Goal: Communication & Community: Participate in discussion

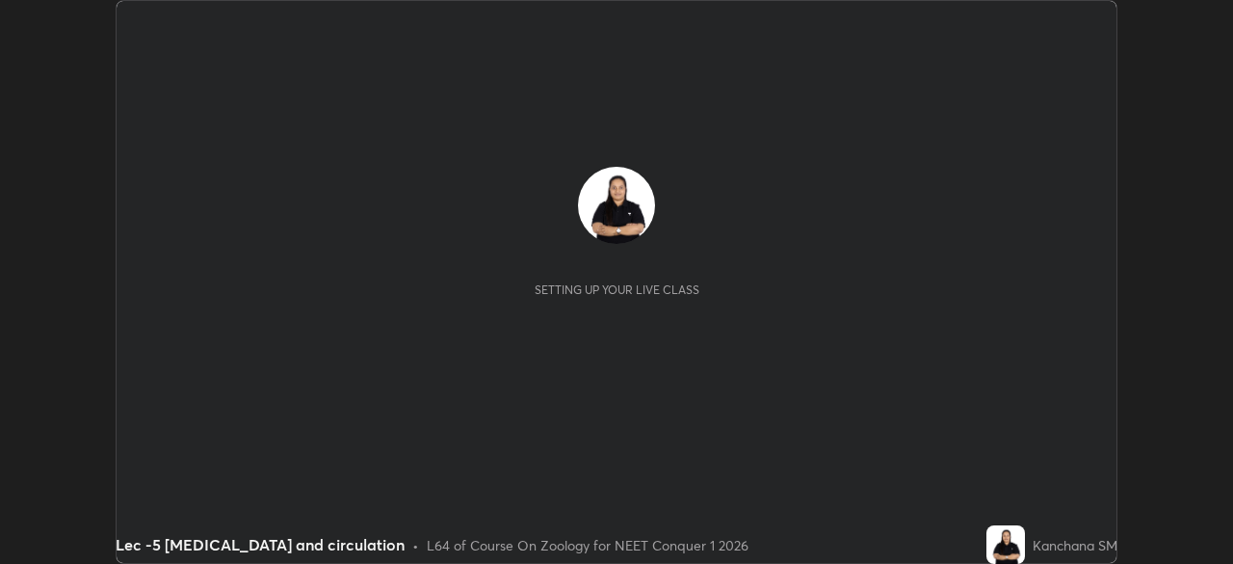
scroll to position [564, 1232]
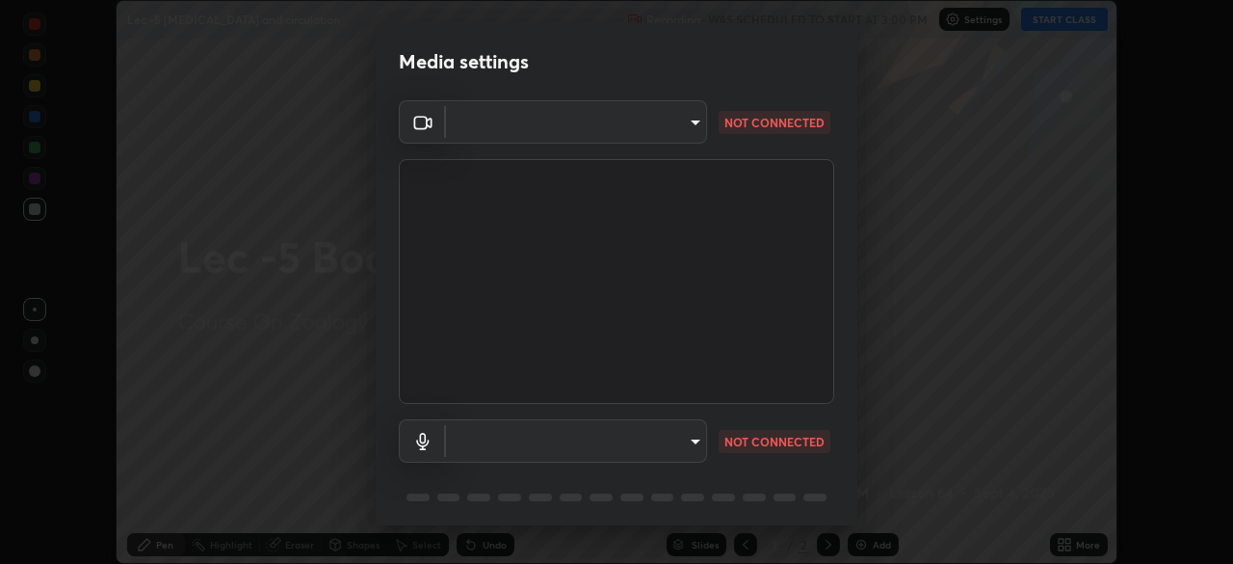
type input "d06bfa8f304afa3967ea8099af1d7ab49983dfb03d10ec62852b72a31e22bf4d"
type input "communications"
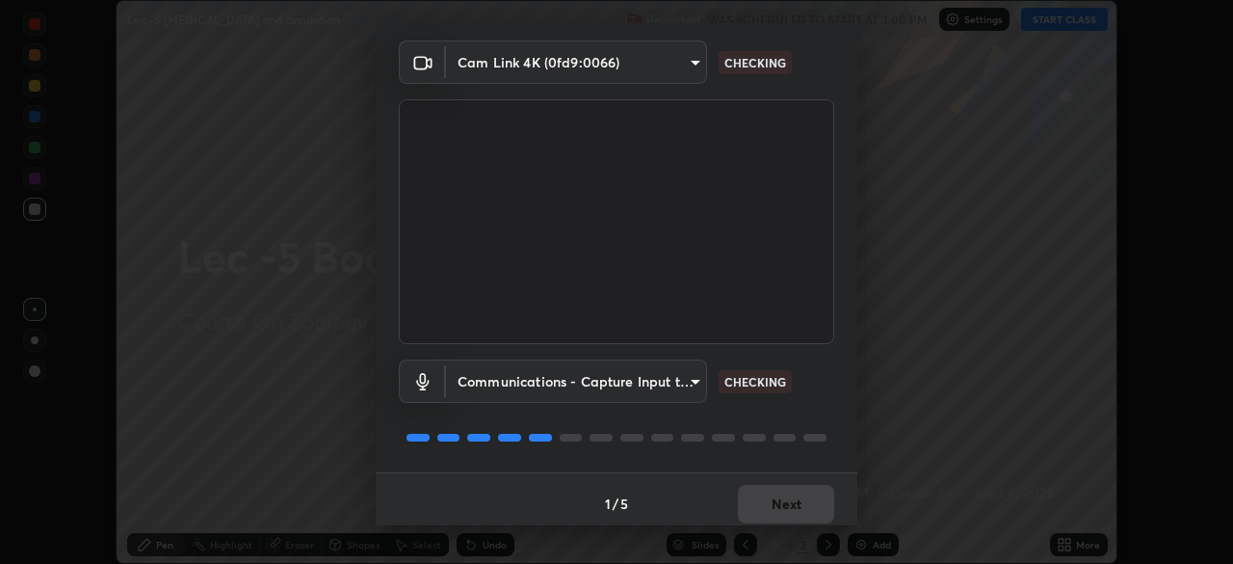
scroll to position [68, 0]
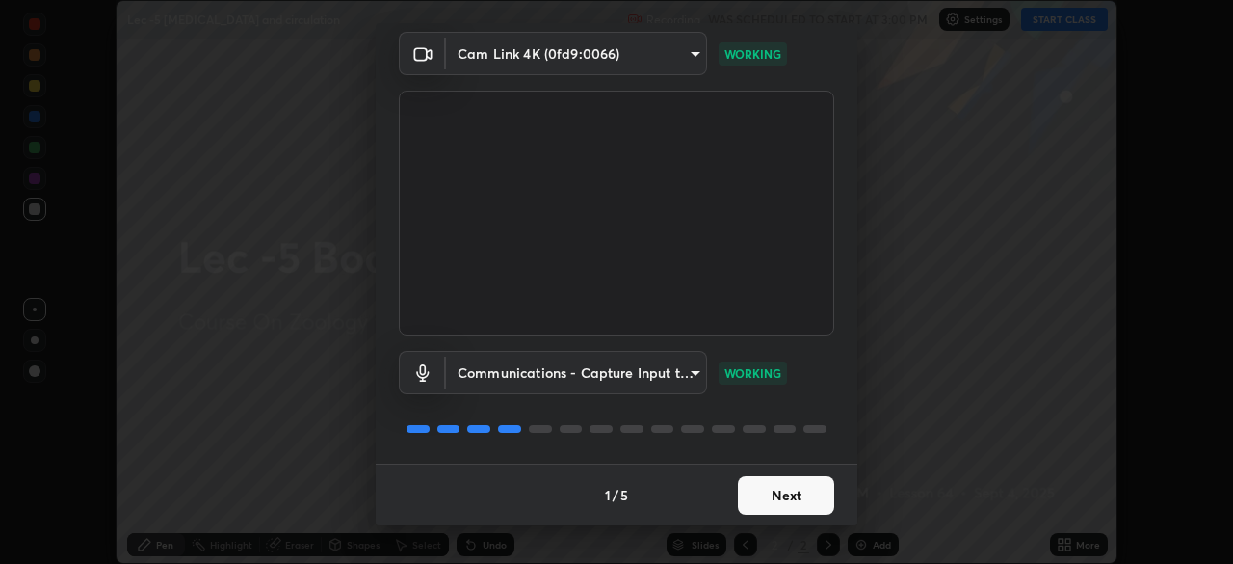
click at [767, 505] on button "Next" at bounding box center [786, 495] width 96 height 39
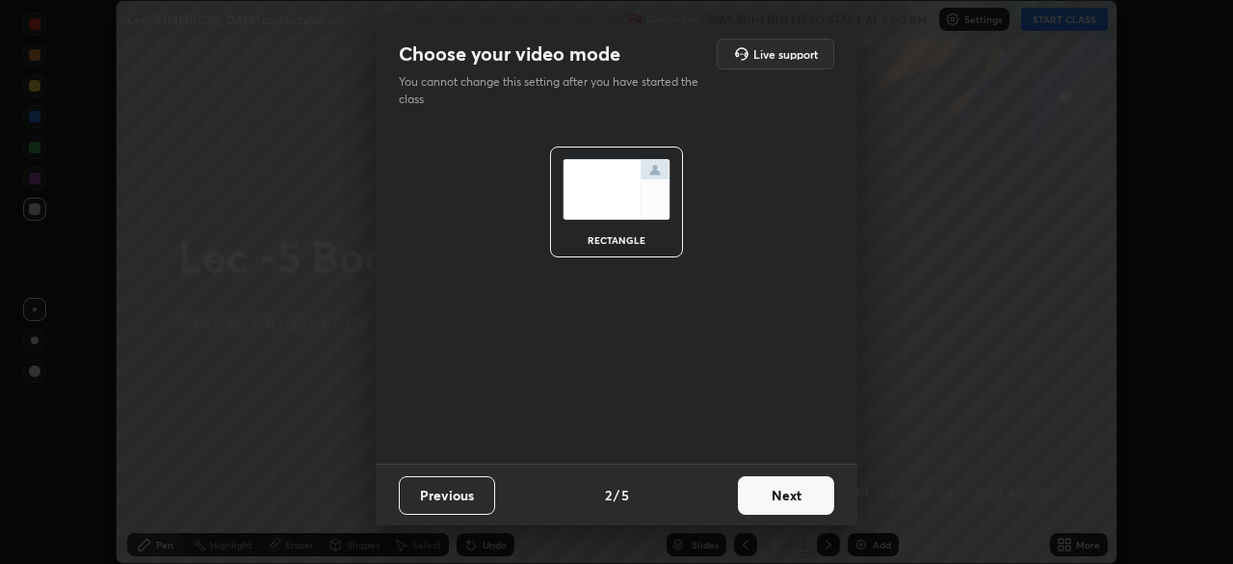
scroll to position [0, 0]
click at [767, 505] on button "Next" at bounding box center [786, 495] width 96 height 39
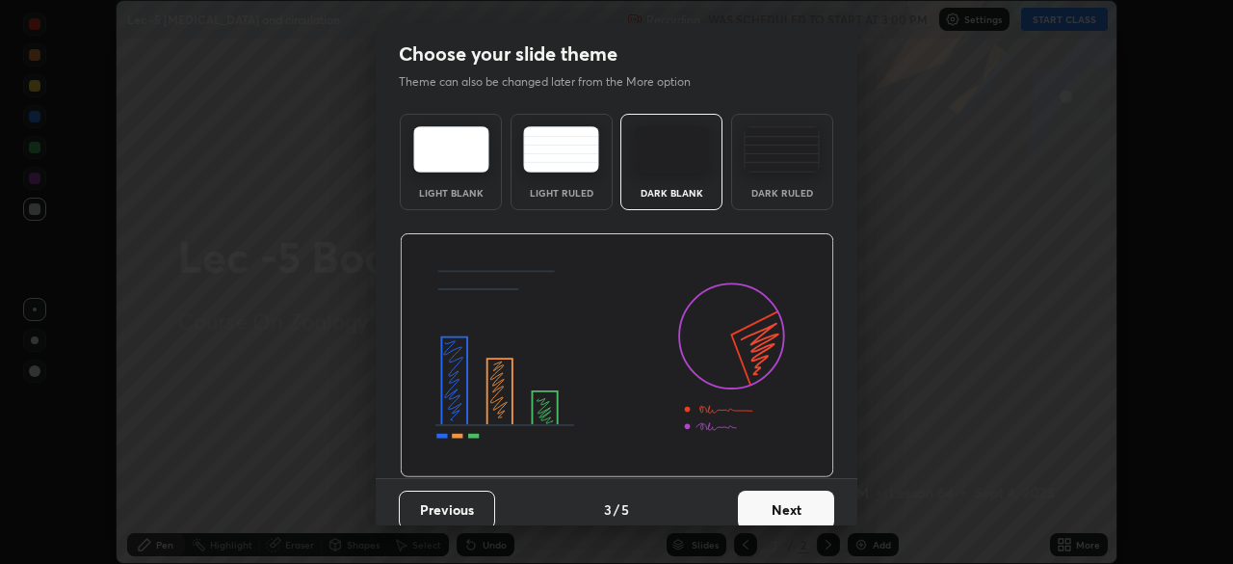
click at [768, 504] on button "Next" at bounding box center [786, 509] width 96 height 39
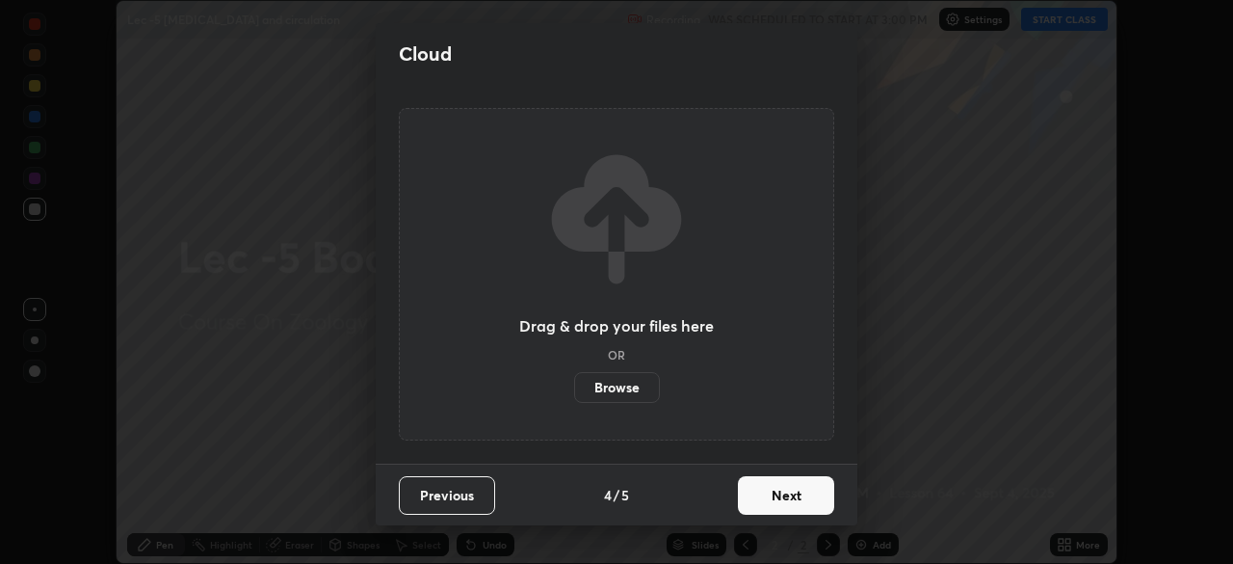
click at [767, 505] on button "Next" at bounding box center [786, 495] width 96 height 39
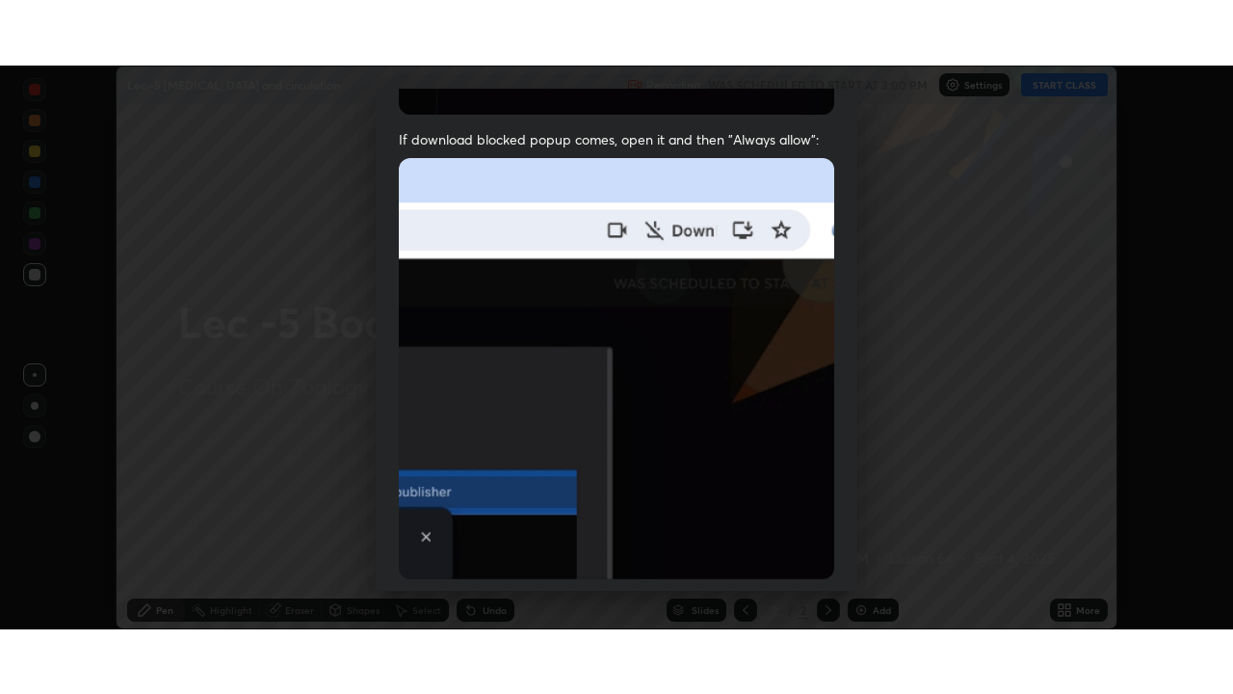
scroll to position [462, 0]
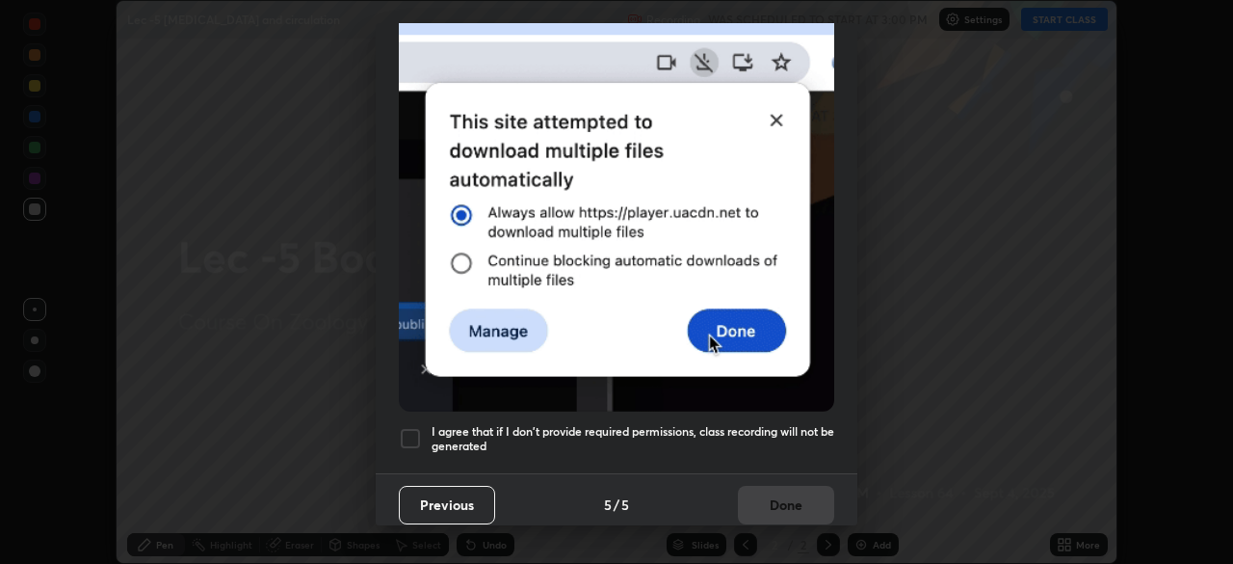
click at [409, 437] on div at bounding box center [410, 438] width 23 height 23
click at [780, 495] on button "Done" at bounding box center [786, 505] width 96 height 39
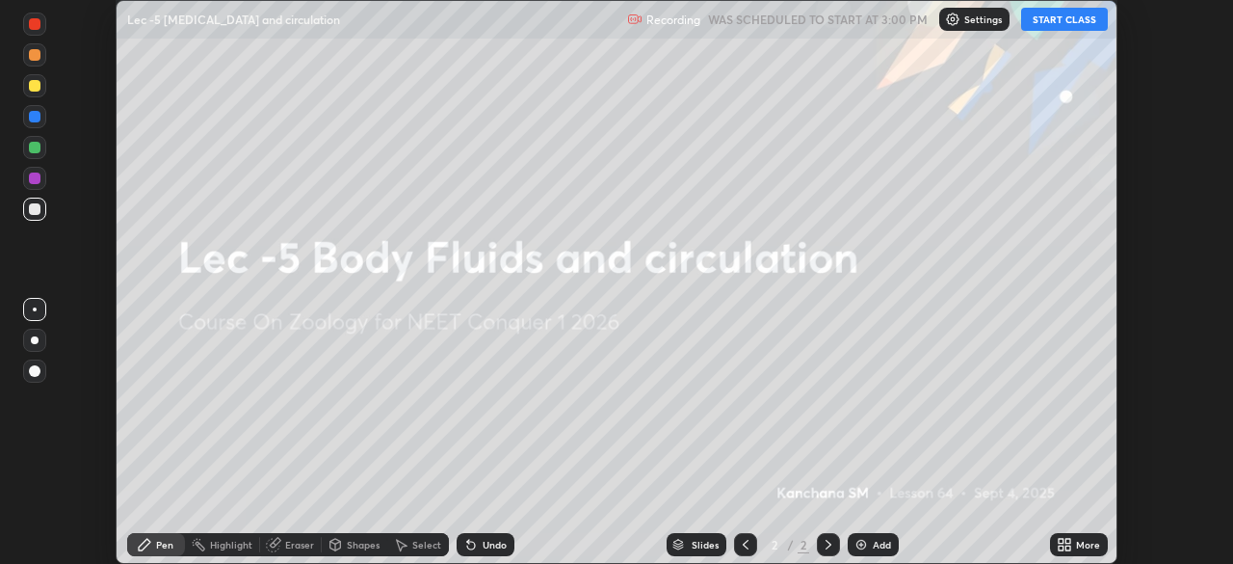
click at [1054, 27] on button "START CLASS" at bounding box center [1064, 19] width 87 height 23
click at [1063, 546] on icon at bounding box center [1061, 547] width 5 height 5
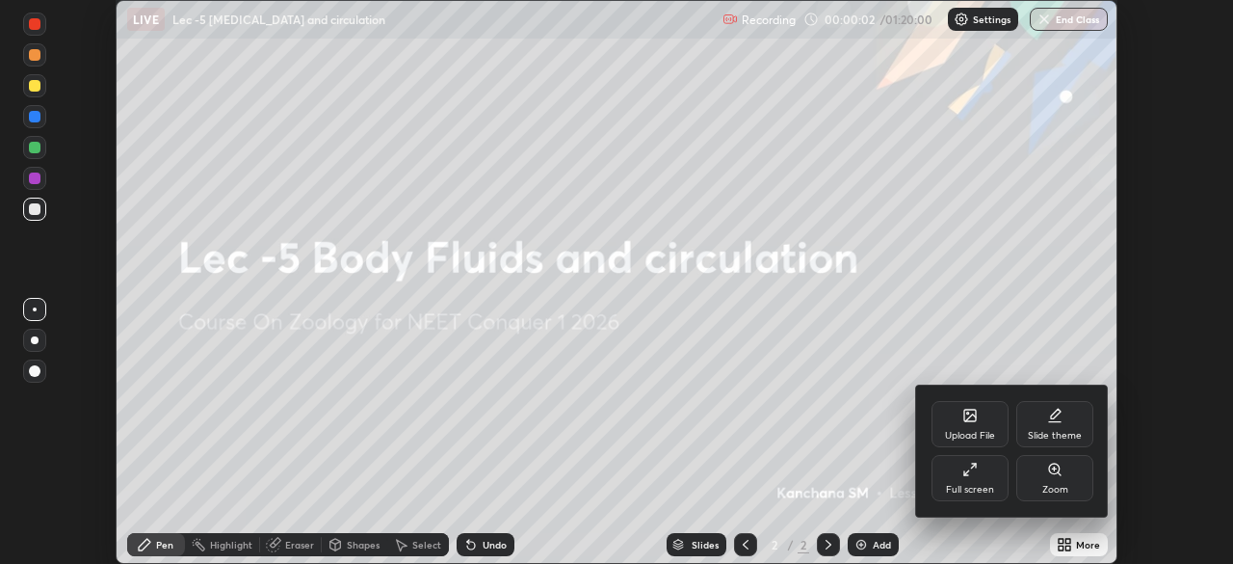
click at [983, 485] on div "Full screen" at bounding box center [970, 490] width 48 height 10
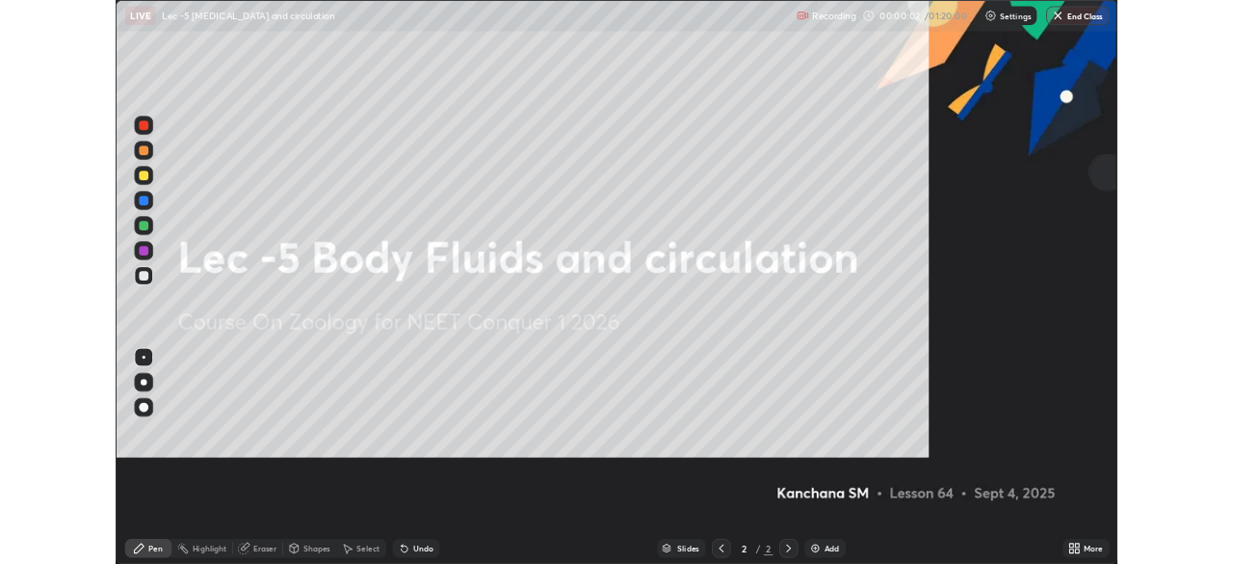
scroll to position [694, 1233]
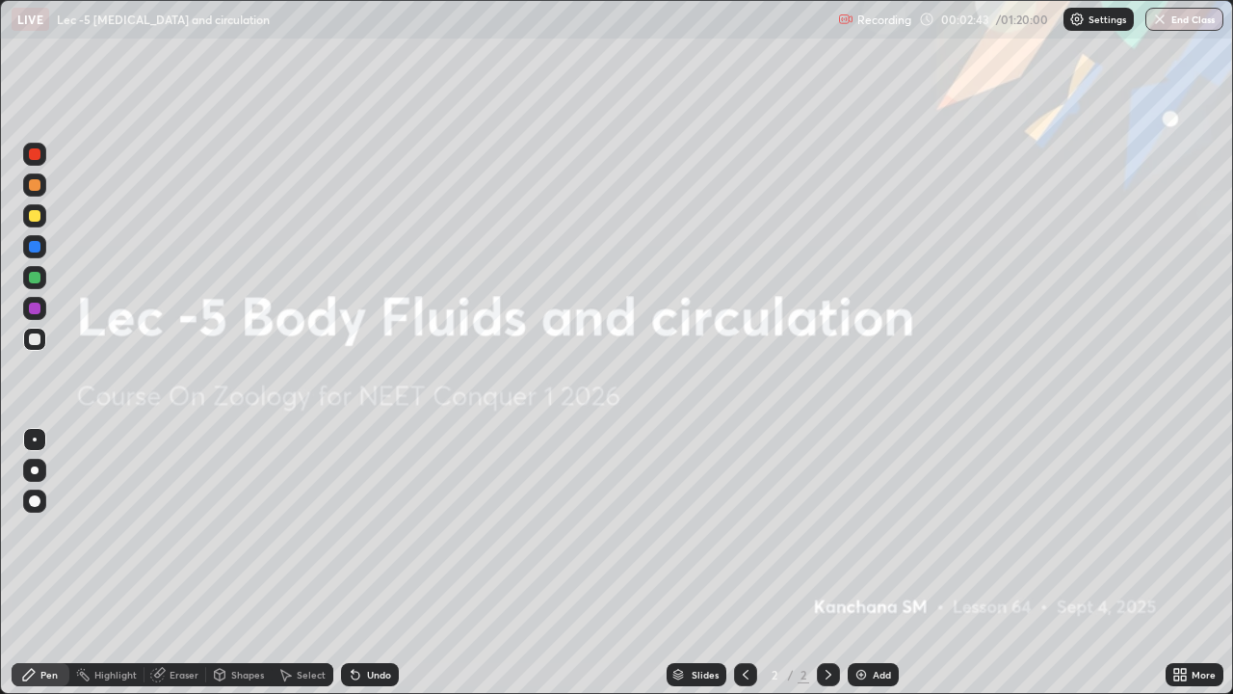
click at [853, 563] on div "Add" at bounding box center [873, 674] width 51 height 23
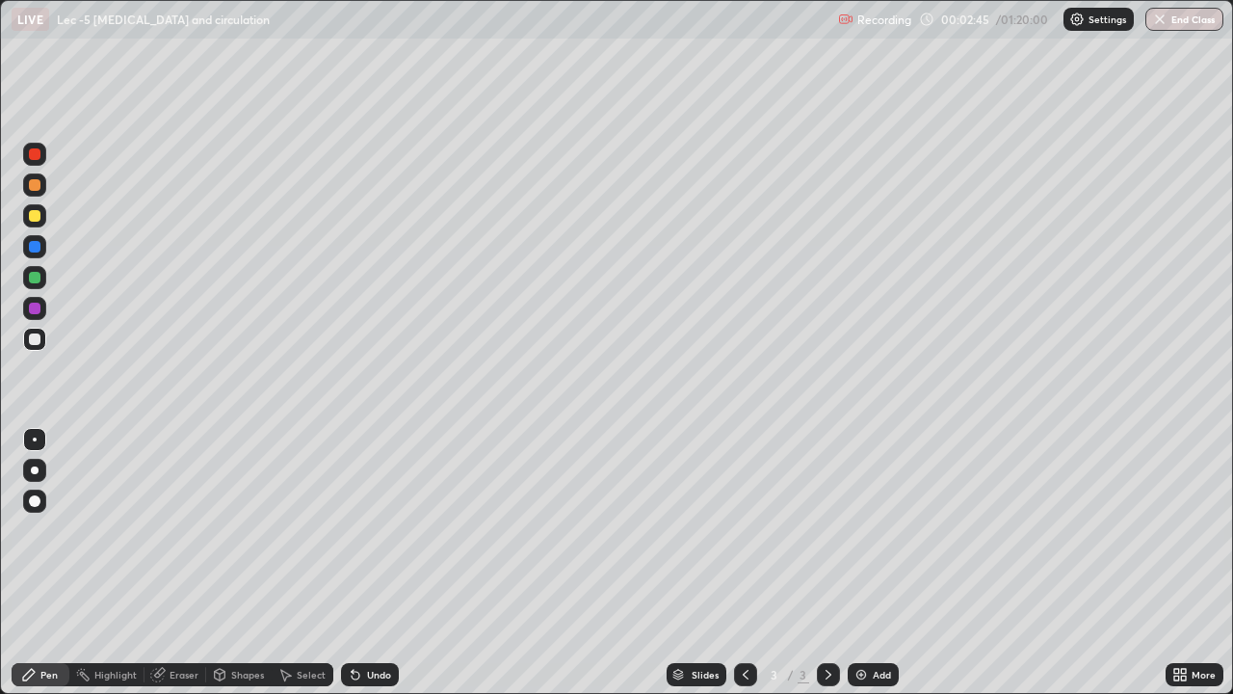
click at [40, 221] on div at bounding box center [34, 215] width 23 height 23
click at [36, 492] on div at bounding box center [34, 501] width 23 height 23
click at [315, 563] on div "Select" at bounding box center [311, 675] width 29 height 10
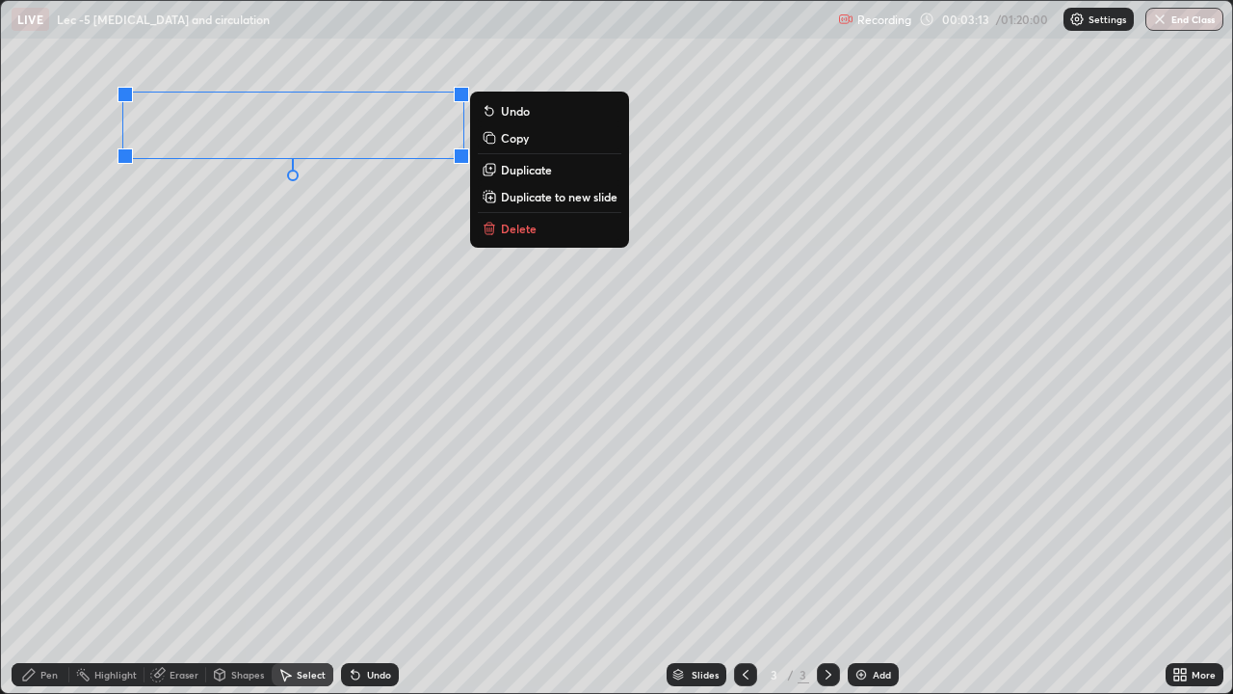
click at [220, 195] on div "0 ° Undo Copy Duplicate Duplicate to new slide Delete" at bounding box center [616, 347] width 1231 height 692
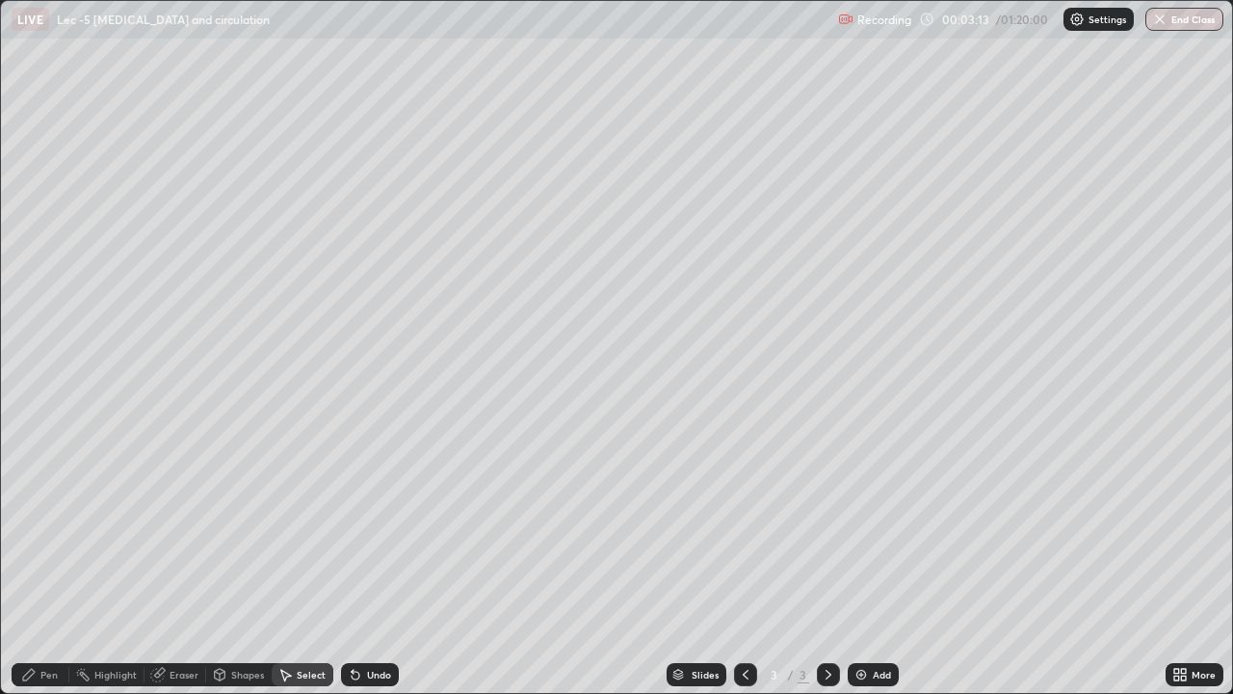
click at [38, 563] on div "Pen" at bounding box center [41, 674] width 58 height 23
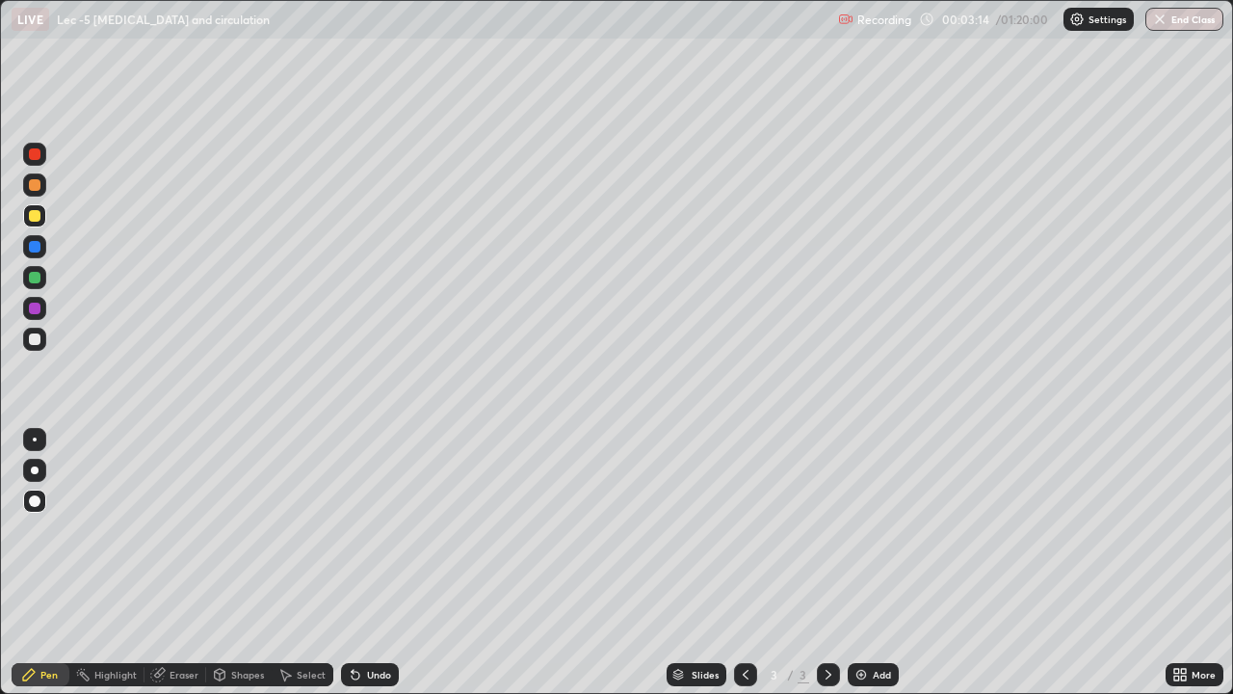
click at [34, 343] on div at bounding box center [35, 339] width 12 height 12
click at [34, 468] on div at bounding box center [35, 470] width 8 height 8
click at [358, 563] on icon at bounding box center [355, 674] width 15 height 15
click at [298, 563] on div "Select" at bounding box center [303, 674] width 62 height 23
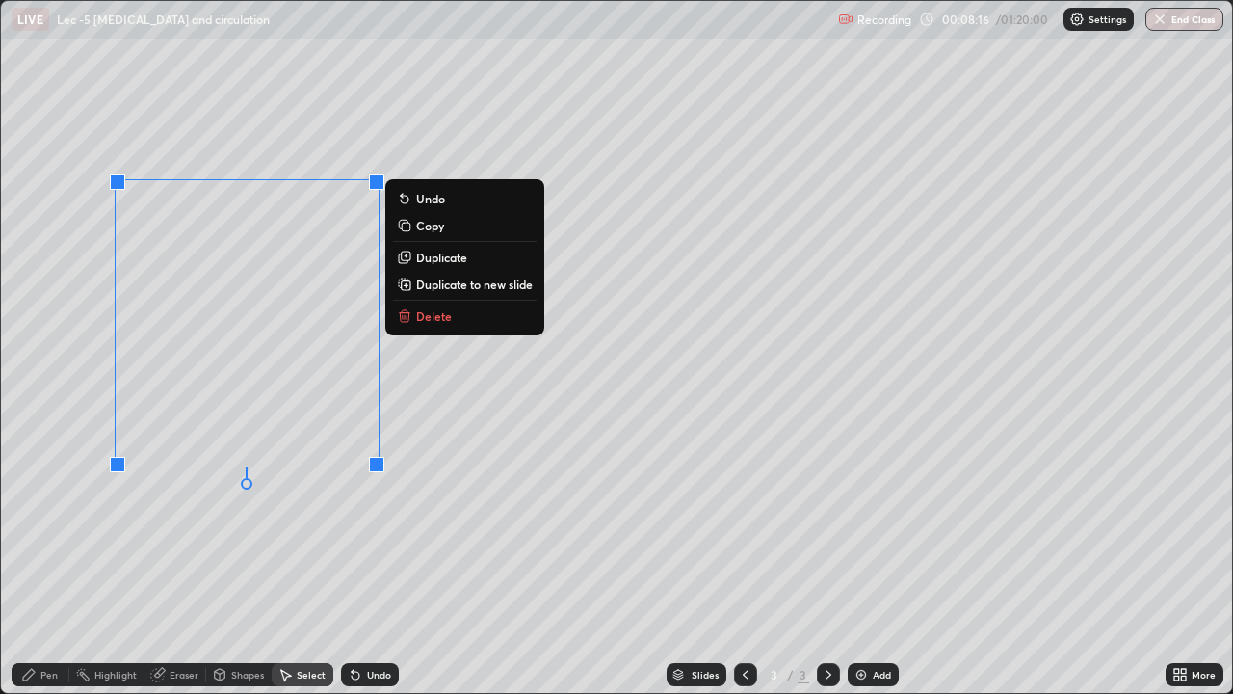
click at [194, 561] on div "0 ° Undo Copy Duplicate Duplicate to new slide Delete" at bounding box center [616, 347] width 1231 height 692
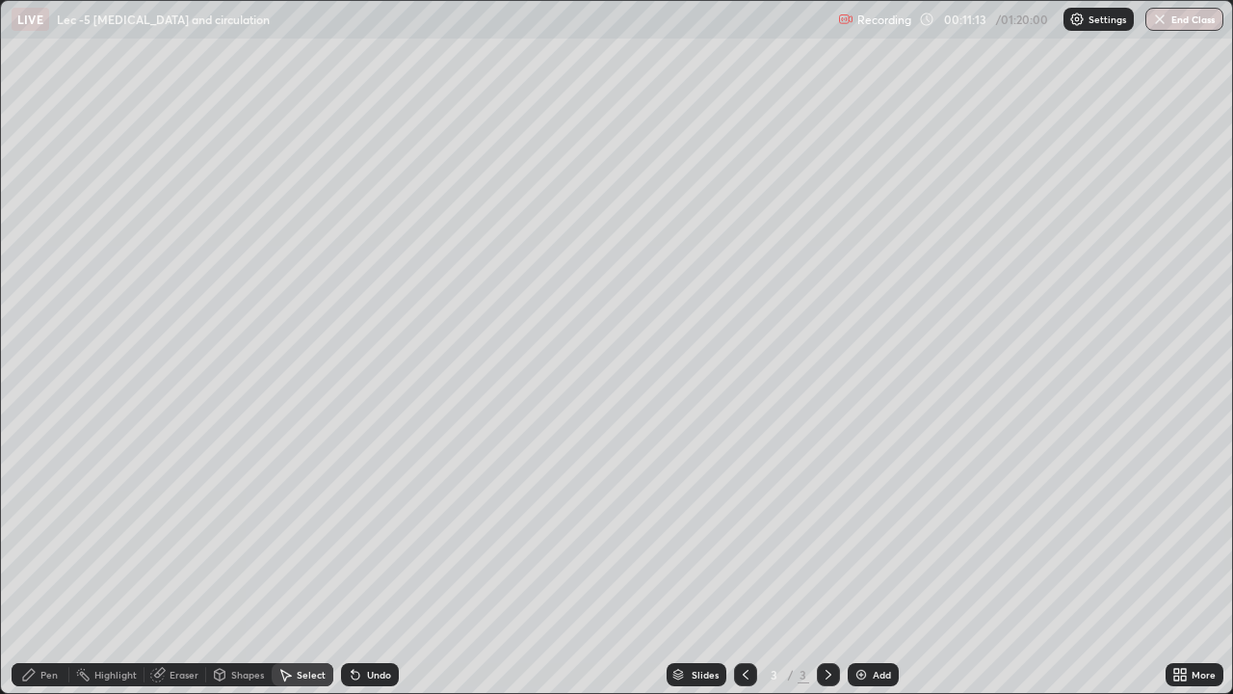
click at [47, 563] on div "Pen" at bounding box center [48, 675] width 17 height 10
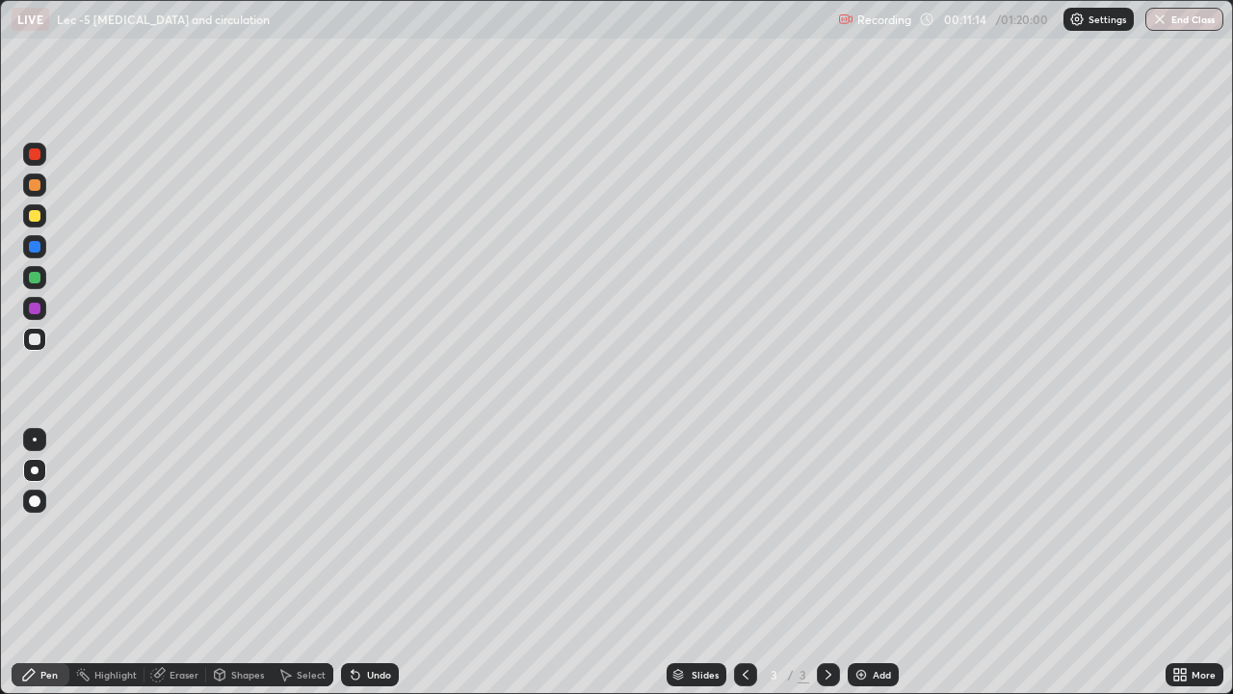
click at [180, 563] on div "Eraser" at bounding box center [184, 675] width 29 height 10
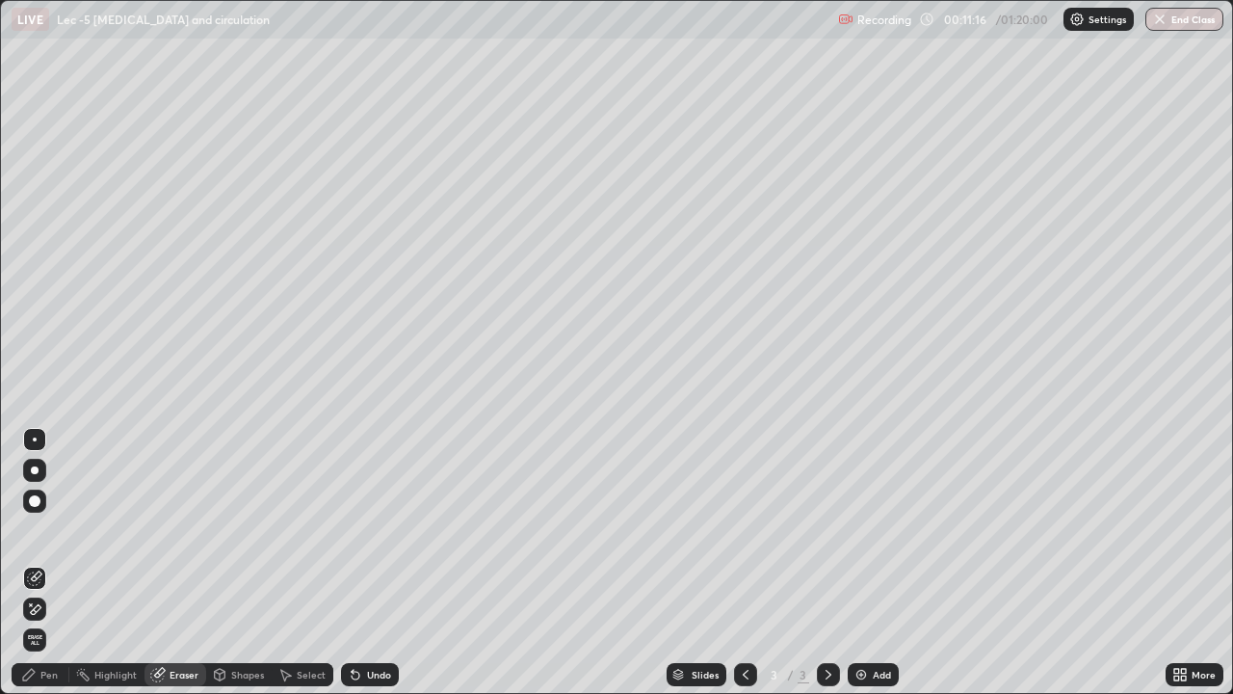
click at [859, 563] on img at bounding box center [861, 674] width 15 height 15
click at [48, 563] on div "Pen" at bounding box center [41, 674] width 58 height 23
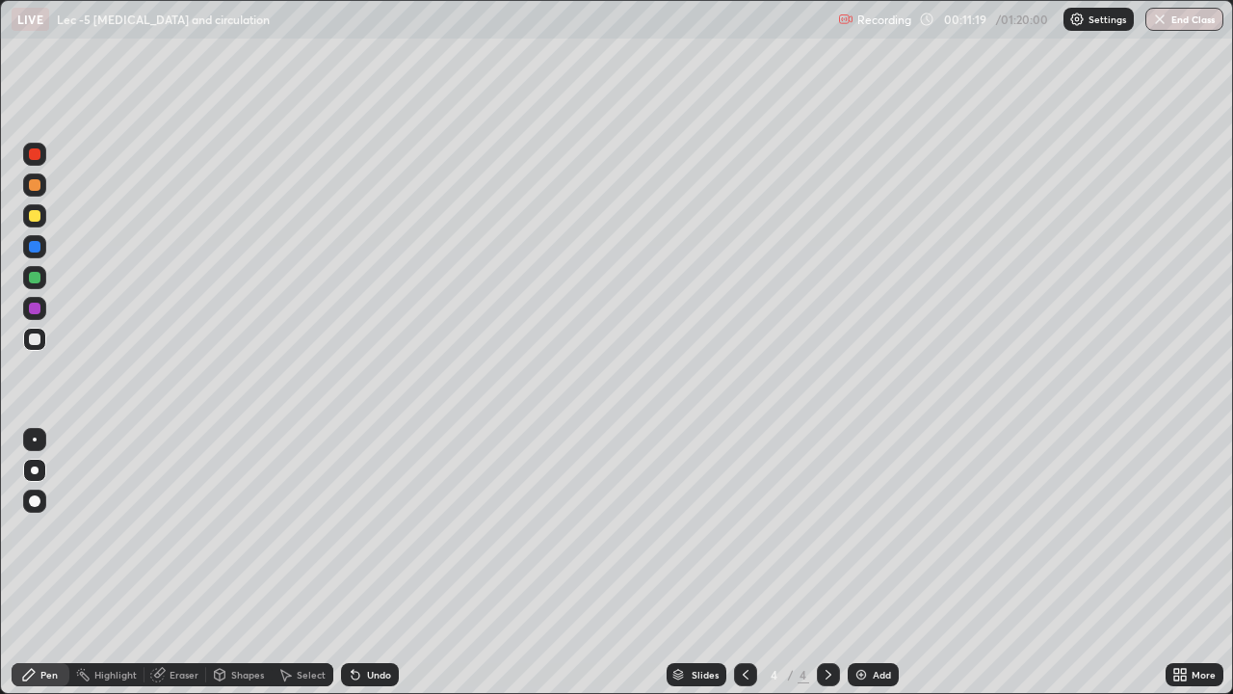
click at [34, 217] on div at bounding box center [35, 216] width 12 height 12
click at [298, 563] on div "Select" at bounding box center [303, 674] width 62 height 23
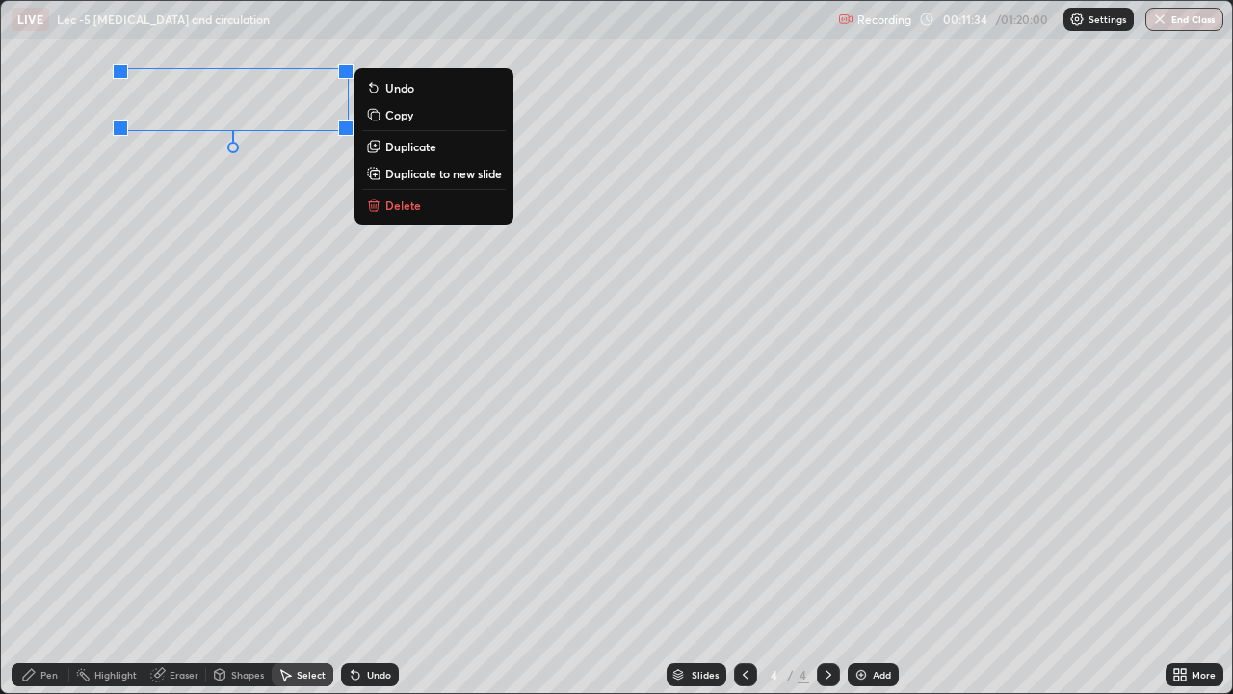
click at [198, 212] on div "0 ° Undo Copy Duplicate Duplicate to new slide Delete" at bounding box center [616, 347] width 1231 height 692
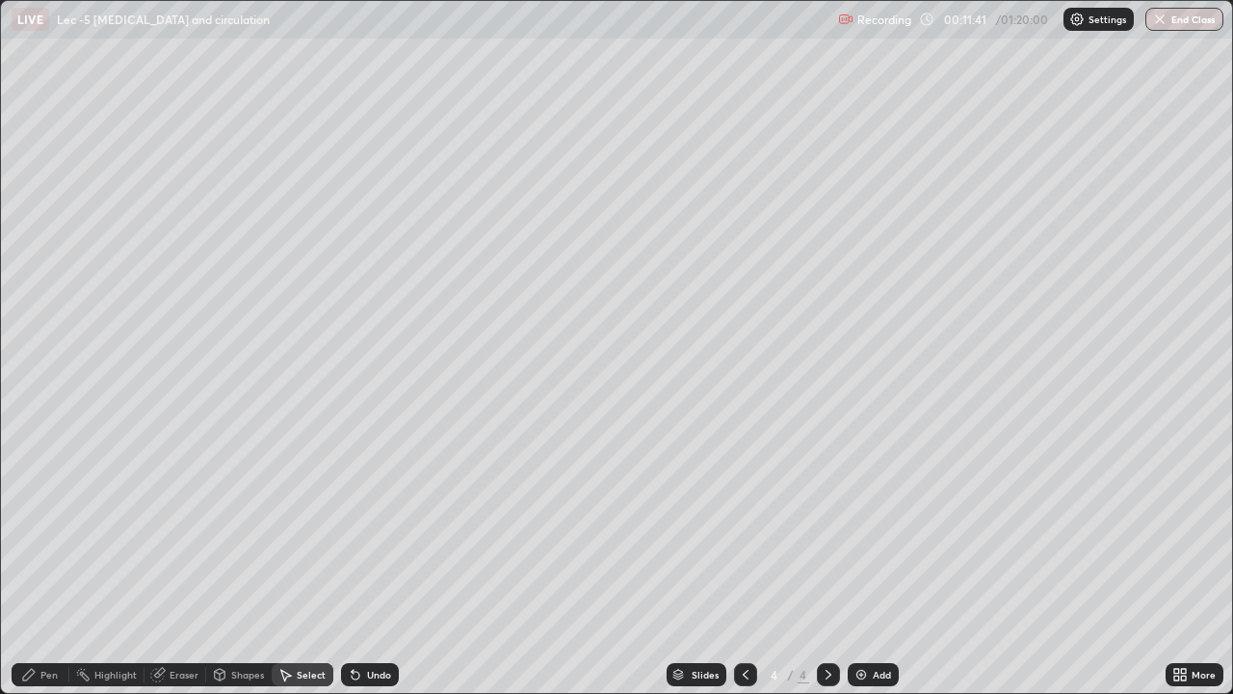
click at [40, 563] on div "Pen" at bounding box center [41, 674] width 58 height 23
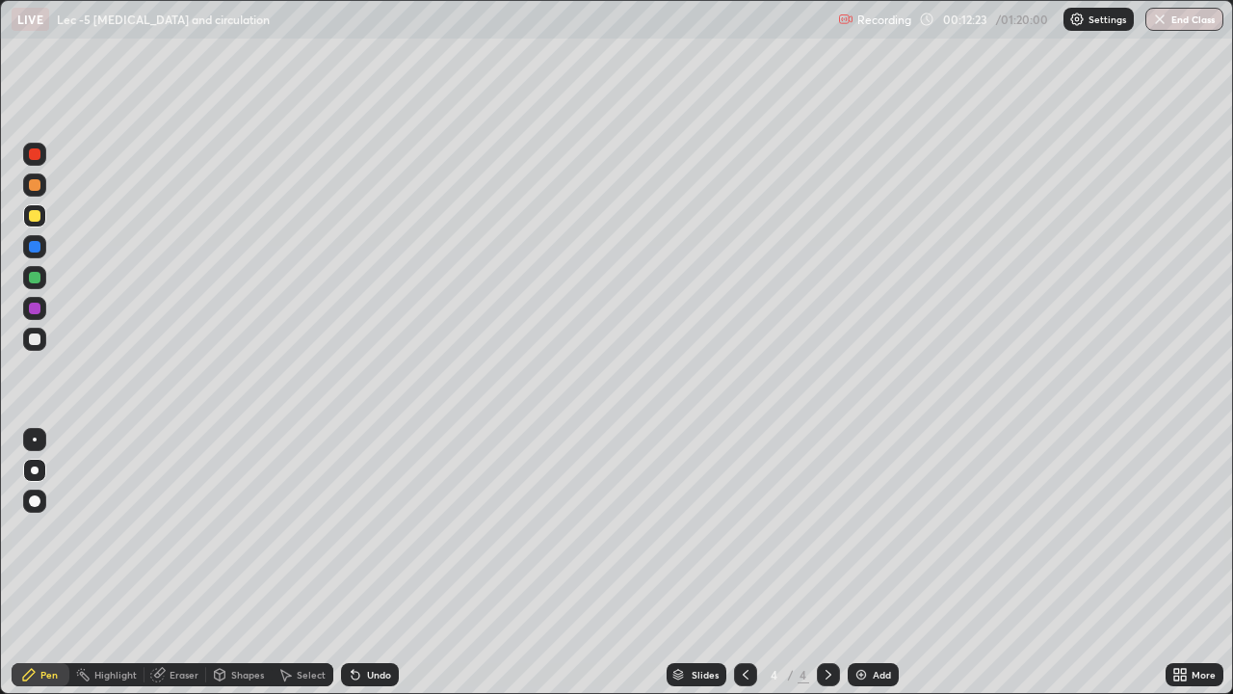
click at [36, 337] on div at bounding box center [35, 339] width 12 height 12
click at [859, 563] on img at bounding box center [861, 674] width 15 height 15
click at [36, 216] on div at bounding box center [35, 216] width 12 height 12
click at [294, 563] on div "Select" at bounding box center [303, 674] width 62 height 23
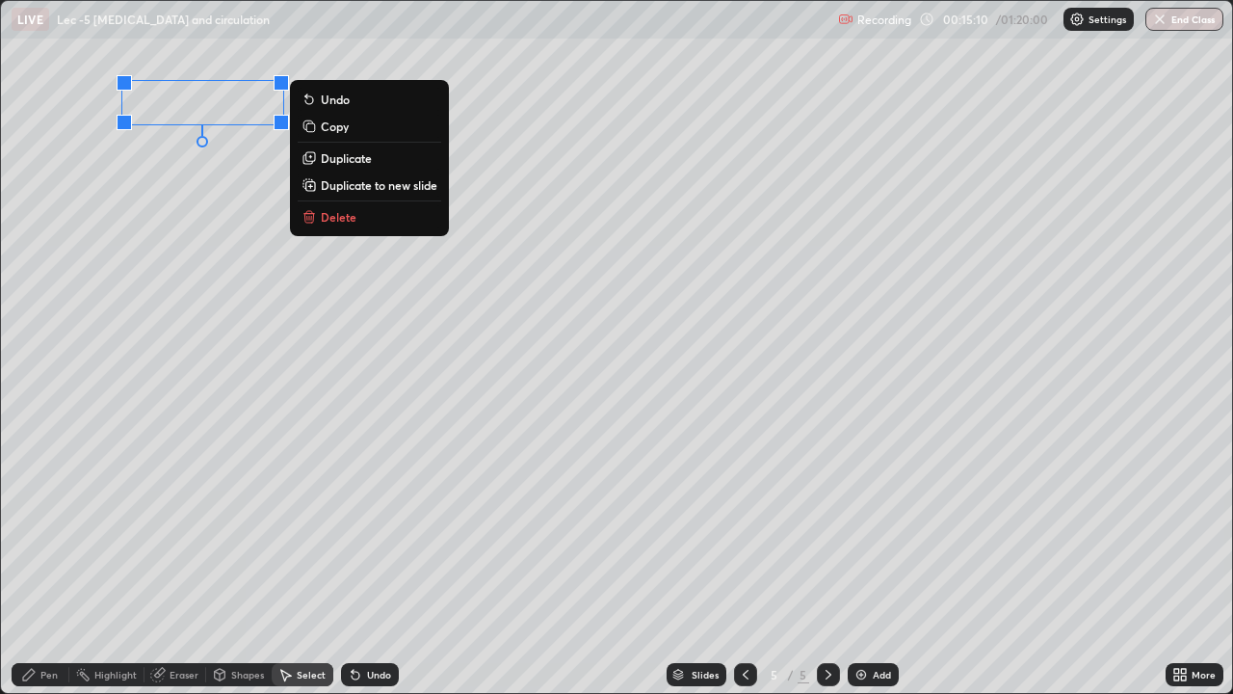
click at [143, 197] on div "0 ° Undo Copy Duplicate Duplicate to new slide Delete" at bounding box center [616, 347] width 1231 height 692
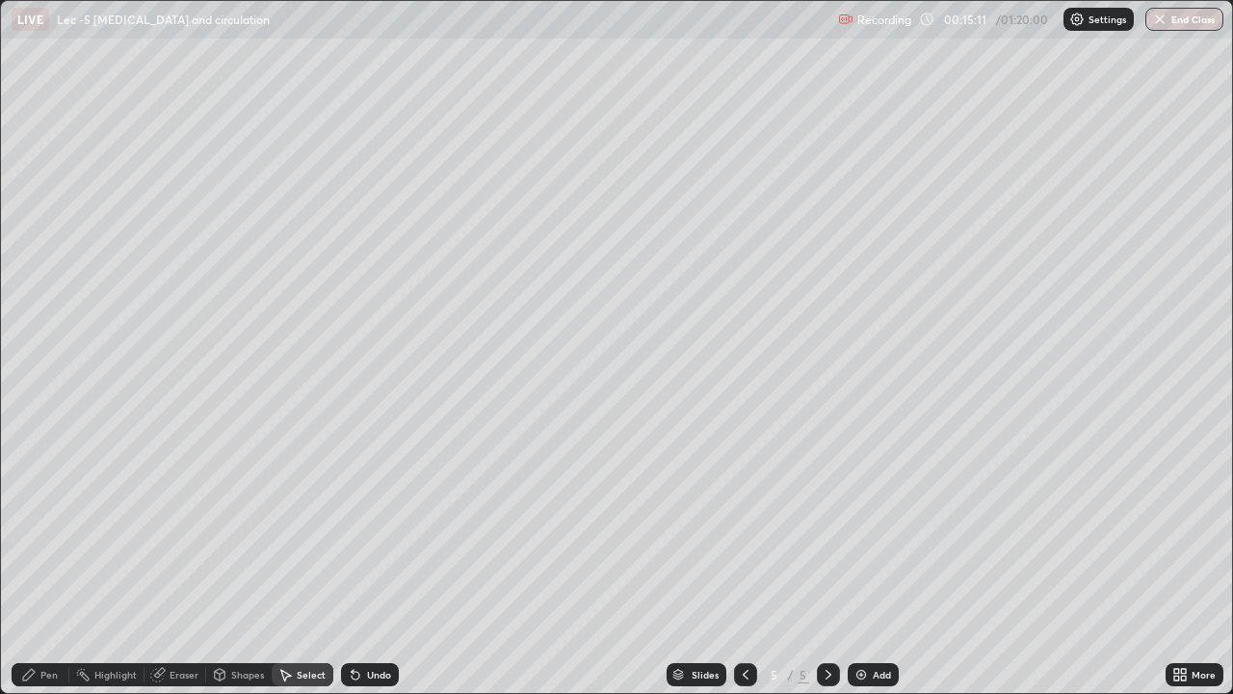
click at [54, 563] on div "Pen" at bounding box center [48, 675] width 17 height 10
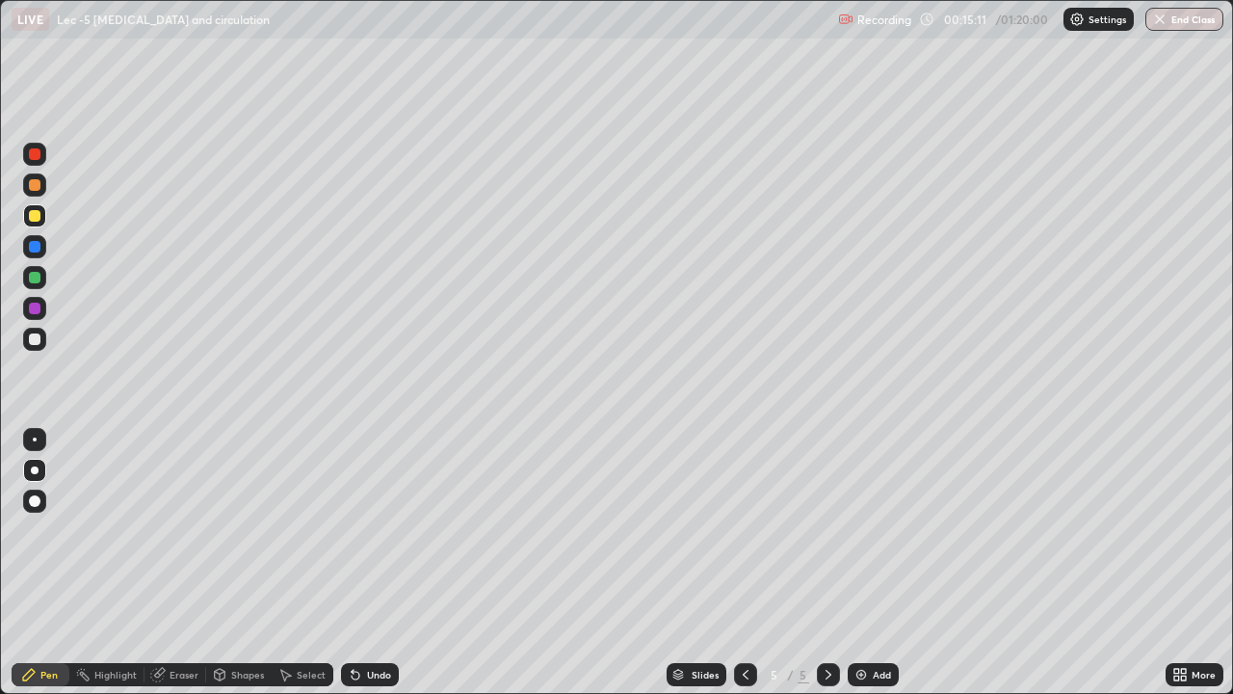
click at [37, 346] on div at bounding box center [34, 339] width 23 height 23
click at [241, 563] on div "Shapes" at bounding box center [247, 675] width 33 height 10
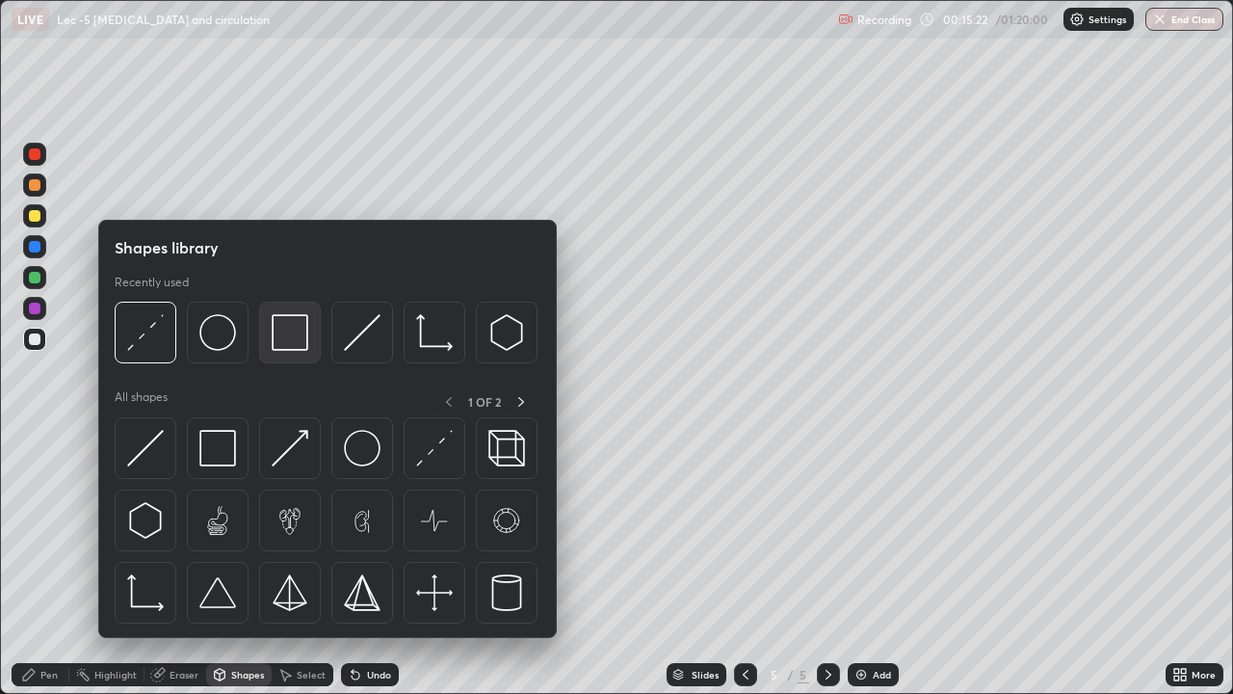
click at [292, 338] on img at bounding box center [290, 332] width 37 height 37
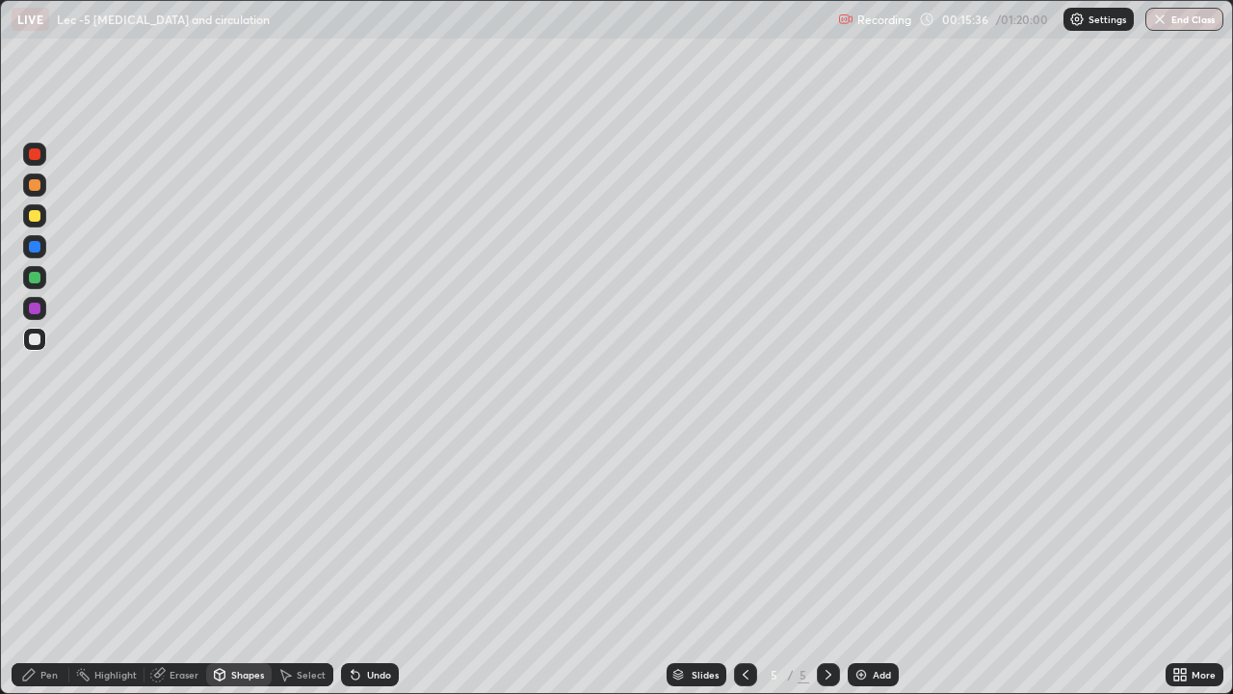
click at [47, 563] on div "Pen" at bounding box center [48, 675] width 17 height 10
click at [35, 247] on div at bounding box center [35, 247] width 12 height 12
click at [36, 185] on div at bounding box center [35, 185] width 12 height 12
click at [172, 563] on div "Eraser" at bounding box center [184, 675] width 29 height 10
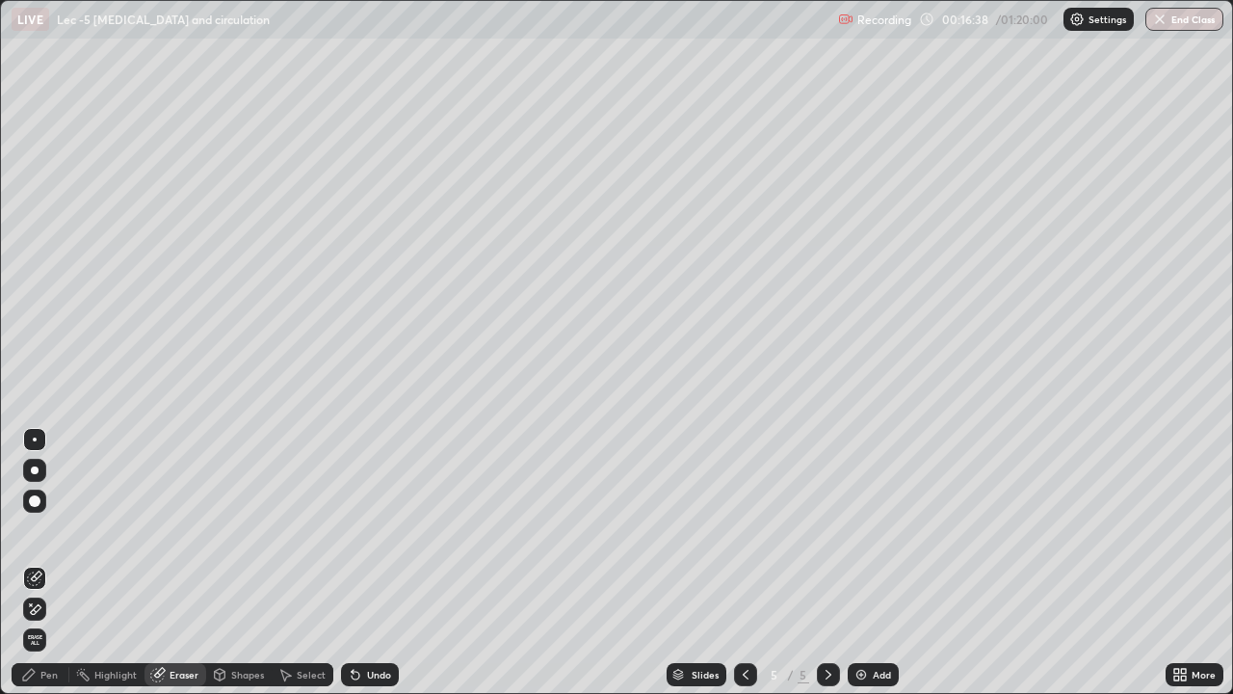
click at [51, 563] on div "Pen" at bounding box center [48, 675] width 17 height 10
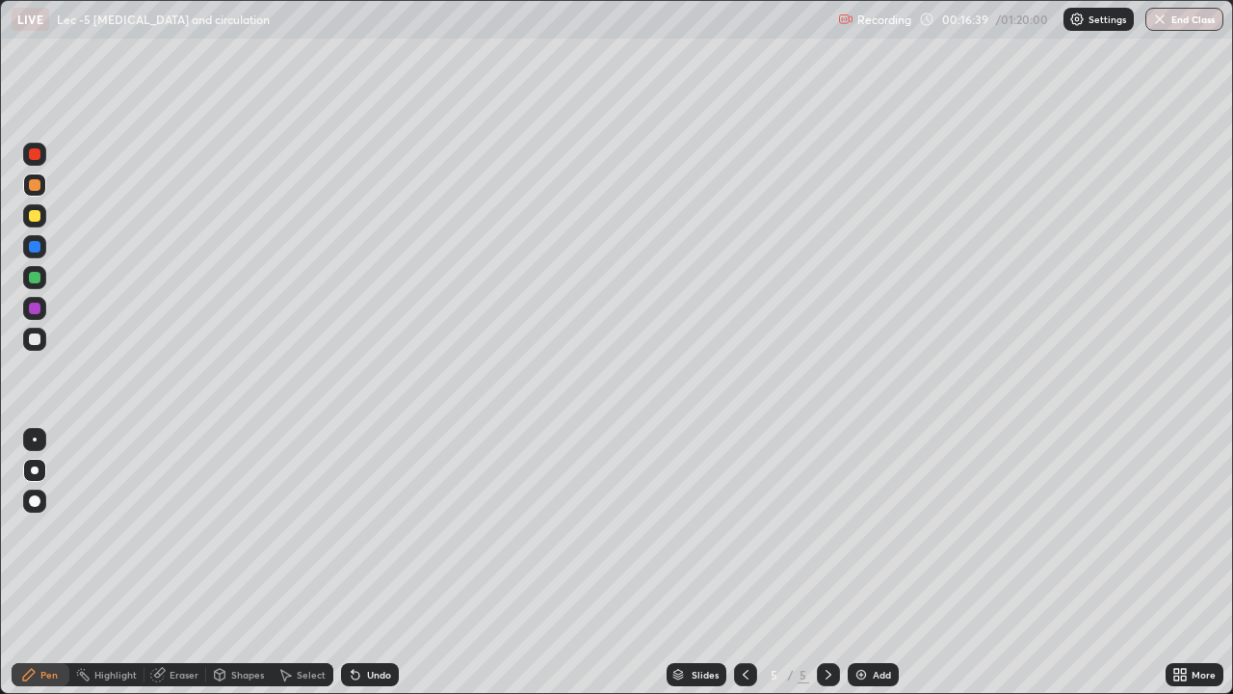
click at [34, 343] on div at bounding box center [35, 339] width 12 height 12
click at [170, 563] on div "Eraser" at bounding box center [184, 675] width 29 height 10
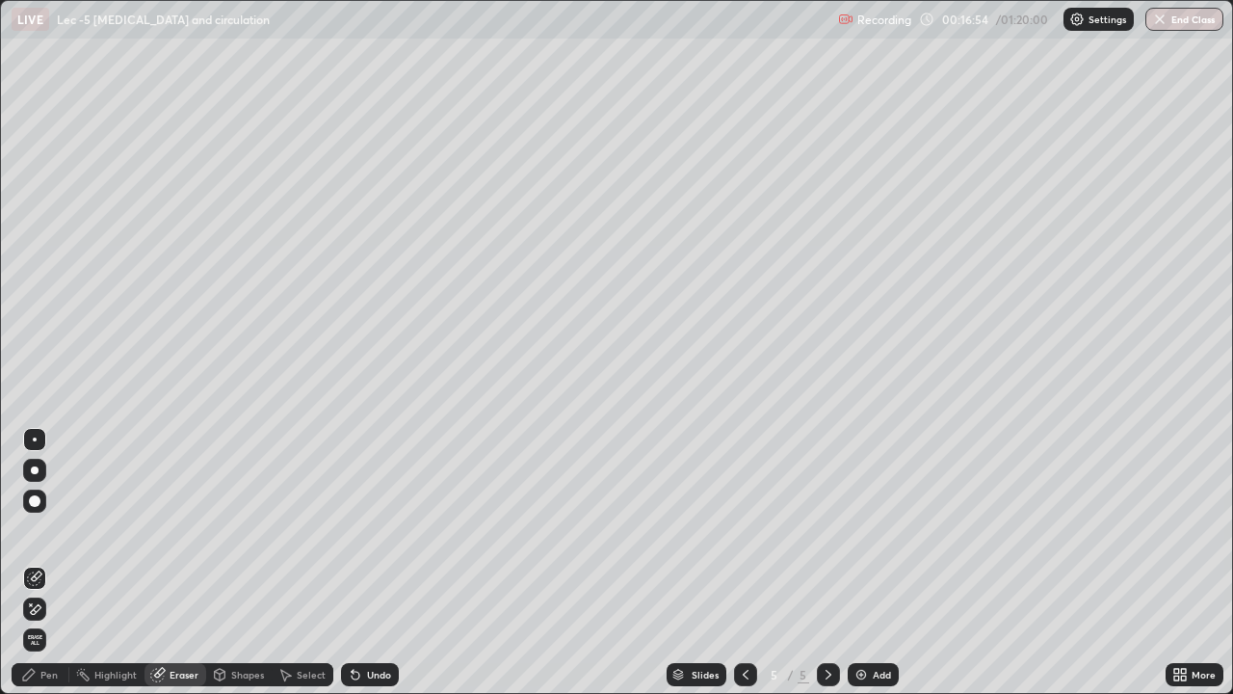
click at [35, 563] on icon at bounding box center [28, 674] width 15 height 15
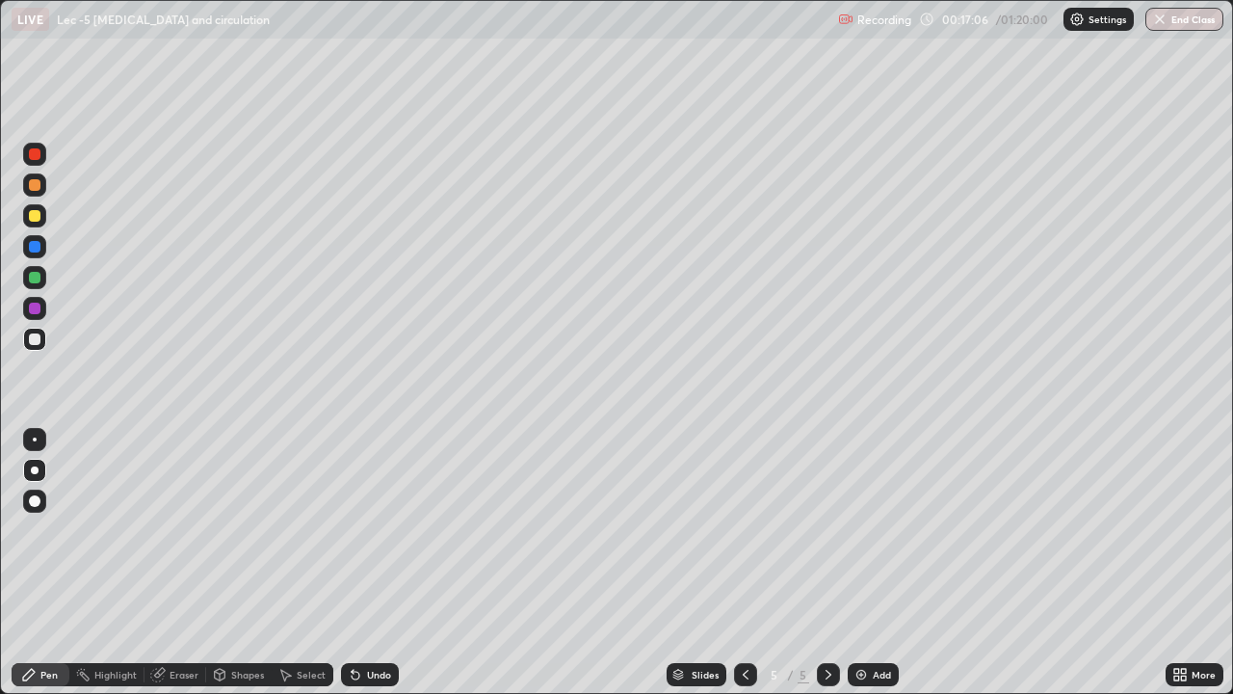
click at [177, 563] on div "Eraser" at bounding box center [184, 675] width 29 height 10
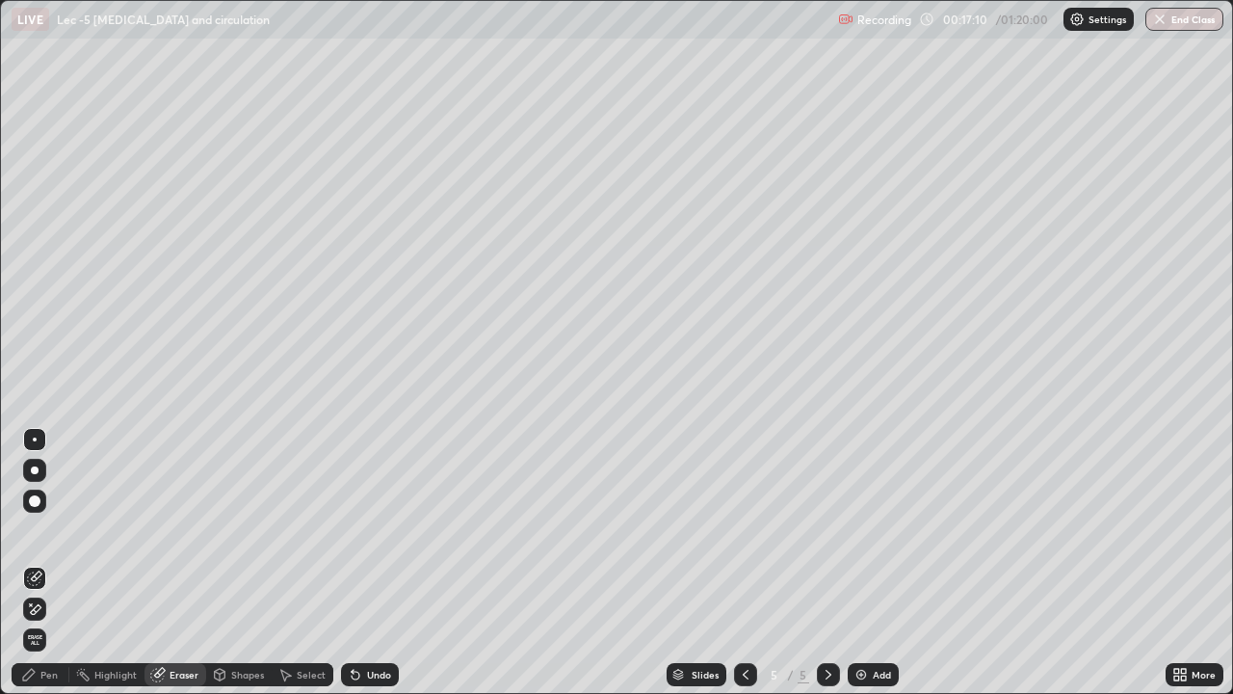
click at [297, 563] on div "Select" at bounding box center [311, 675] width 29 height 10
click at [339, 457] on div "0 ° Undo Copy Duplicate Duplicate to new slide Delete" at bounding box center [616, 347] width 1231 height 692
click at [46, 563] on div "Pen" at bounding box center [48, 675] width 17 height 10
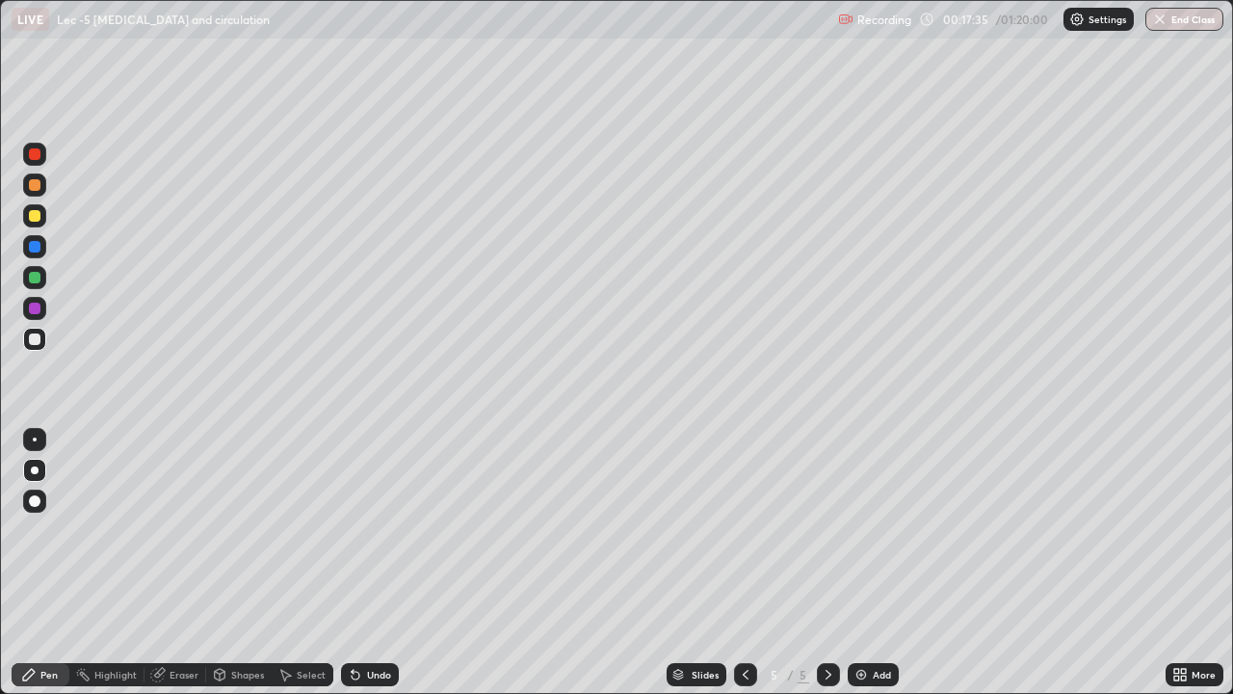
click at [37, 245] on div at bounding box center [35, 247] width 12 height 12
click at [305, 563] on div "Select" at bounding box center [311, 675] width 29 height 10
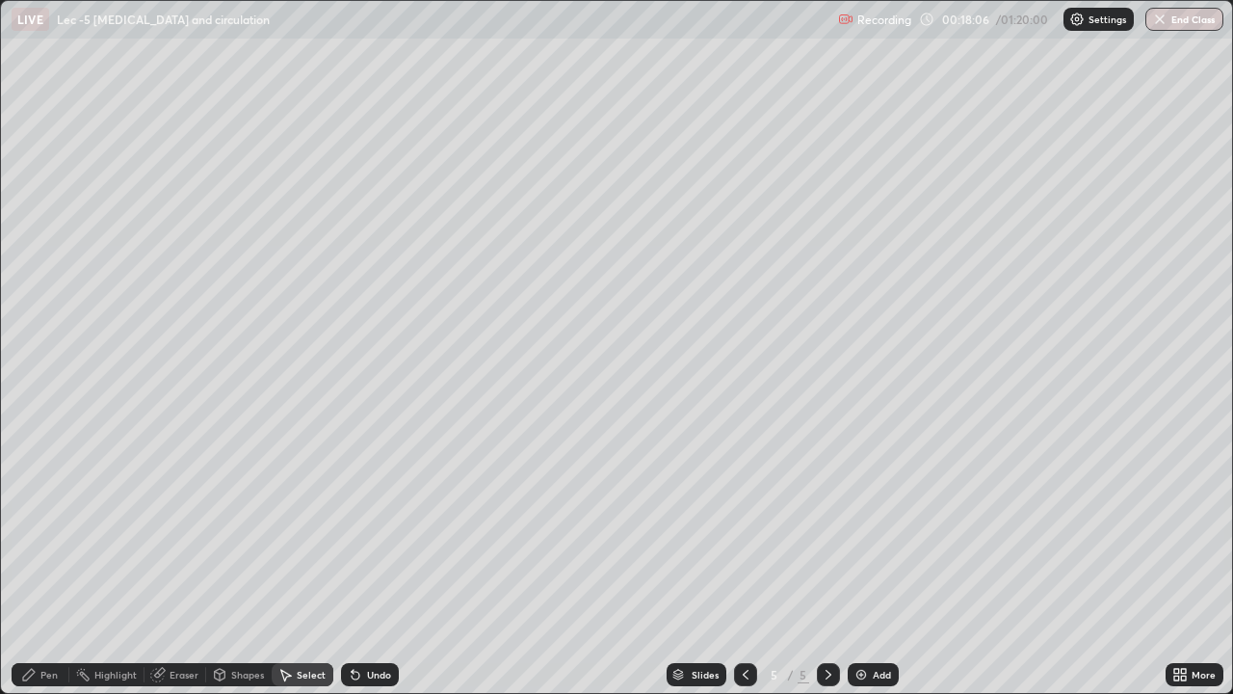
click at [306, 563] on div "Select" at bounding box center [311, 675] width 29 height 10
click at [354, 563] on icon at bounding box center [356, 676] width 8 height 8
click at [363, 563] on div "Undo" at bounding box center [370, 674] width 58 height 23
click at [367, 563] on div "Undo" at bounding box center [379, 675] width 24 height 10
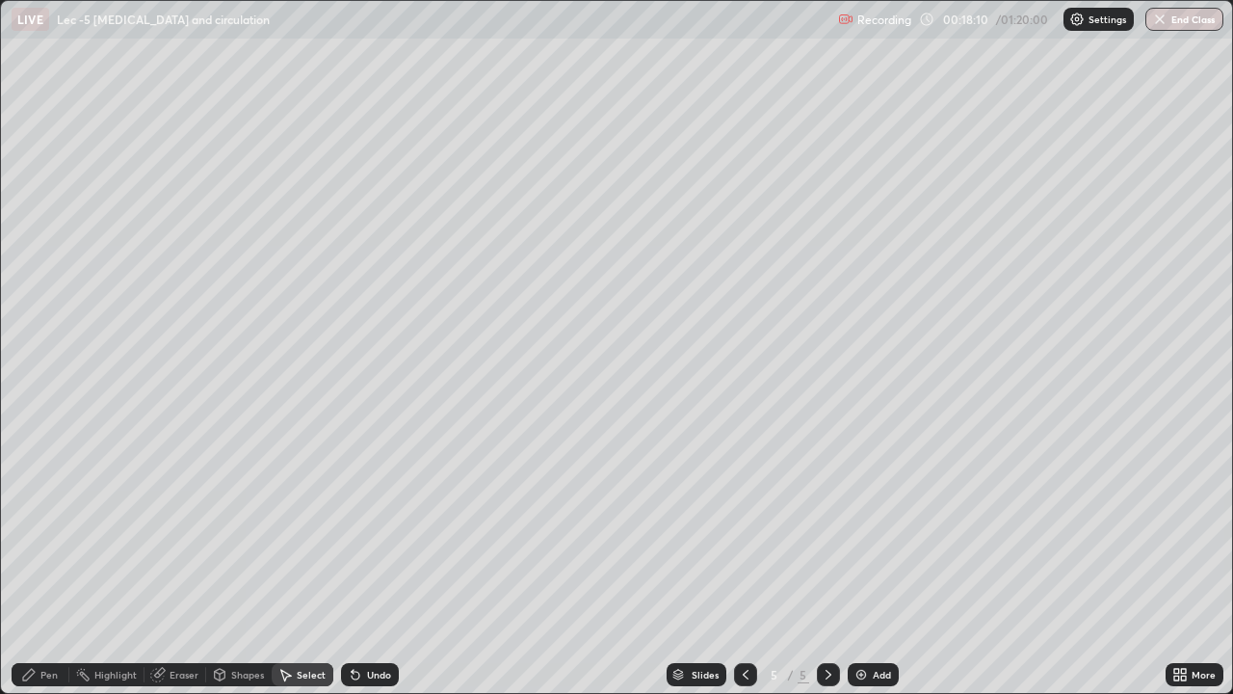
click at [43, 563] on div "Pen" at bounding box center [48, 675] width 17 height 10
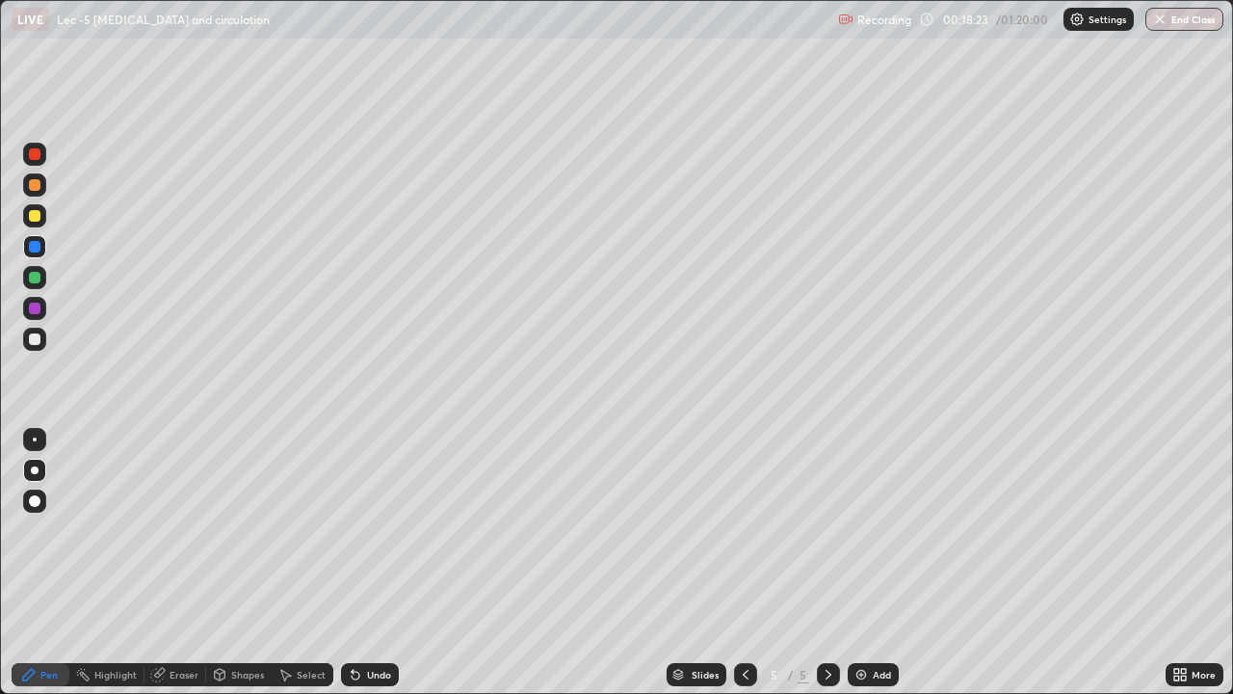
click at [371, 563] on div "Undo" at bounding box center [379, 675] width 24 height 10
click at [367, 563] on div "Undo" at bounding box center [379, 675] width 24 height 10
click at [352, 563] on icon at bounding box center [353, 671] width 2 height 2
click at [37, 186] on div at bounding box center [35, 185] width 12 height 12
click at [361, 563] on div "Undo" at bounding box center [370, 674] width 58 height 23
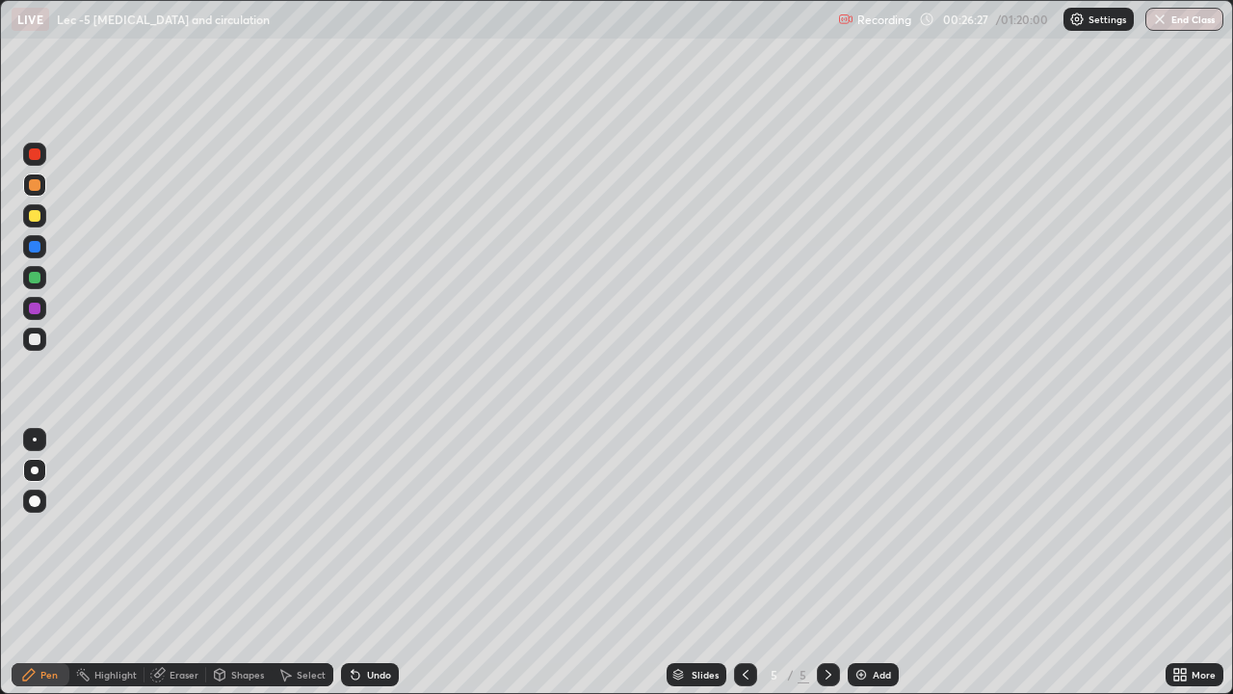
click at [181, 563] on div "Eraser" at bounding box center [184, 675] width 29 height 10
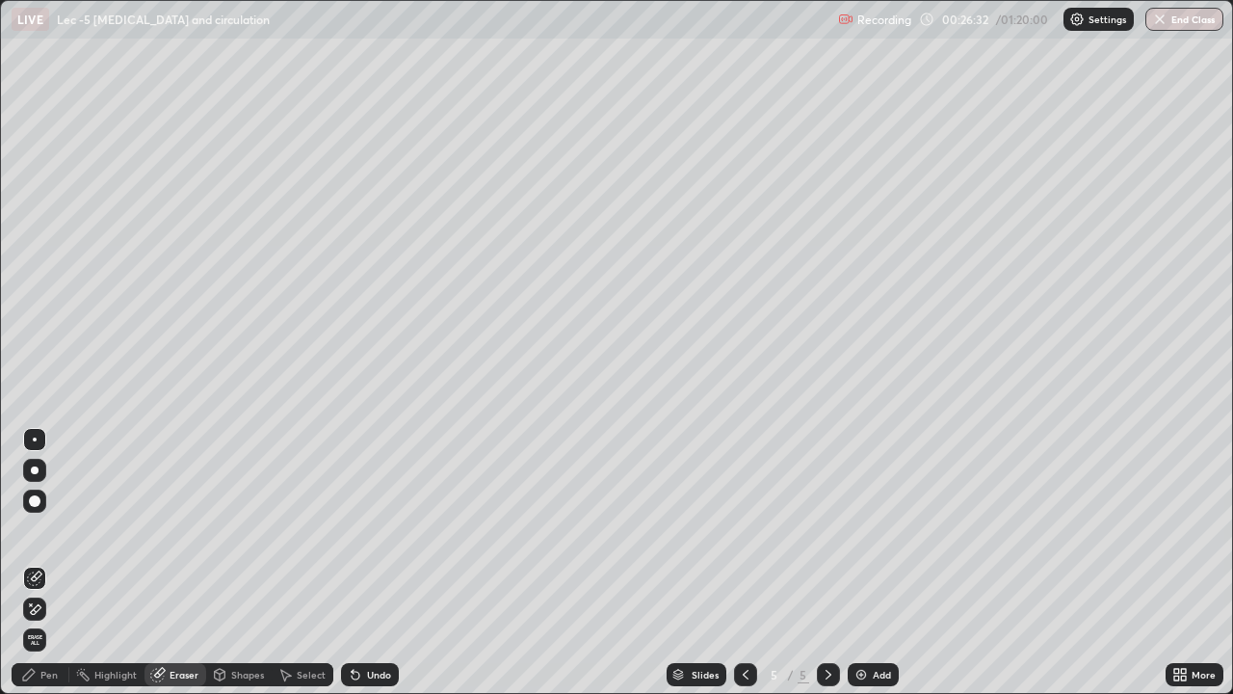
click at [34, 563] on div "Pen" at bounding box center [41, 674] width 58 height 23
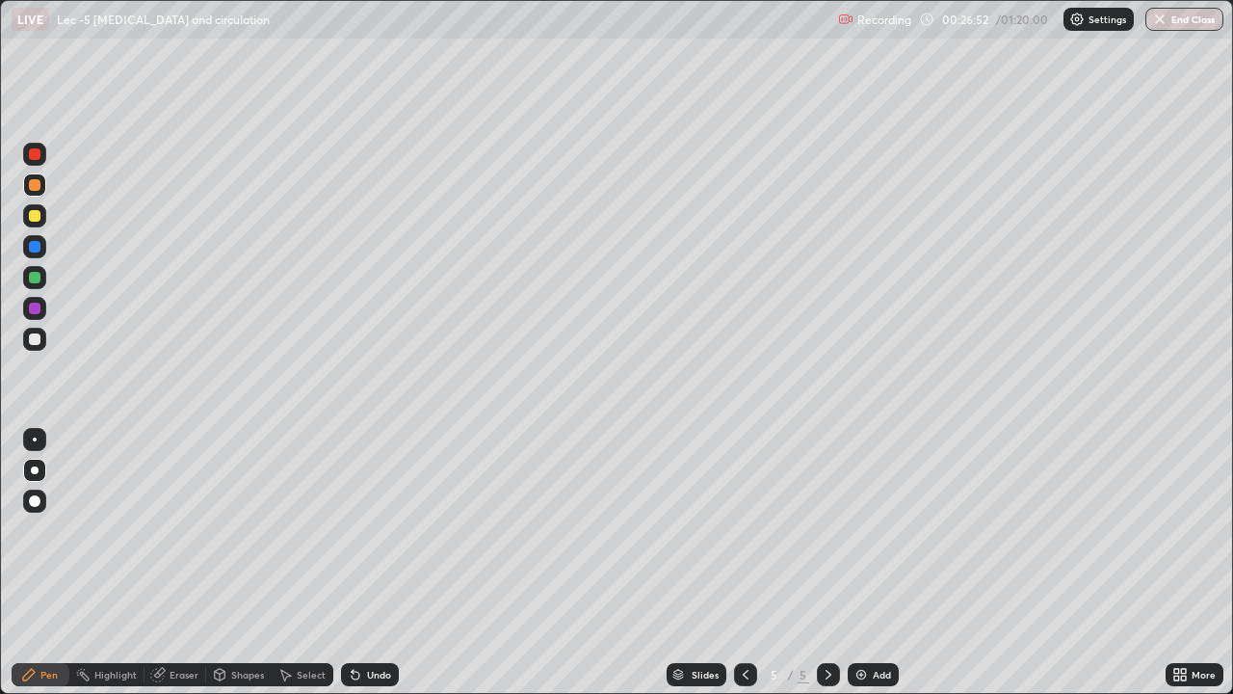
click at [35, 251] on div at bounding box center [35, 247] width 12 height 12
click at [40, 196] on div at bounding box center [34, 184] width 23 height 23
click at [92, 563] on div "Highlight" at bounding box center [106, 674] width 75 height 23
click at [82, 563] on div "Highlight" at bounding box center [106, 674] width 75 height 39
click at [856, 563] on img at bounding box center [861, 674] width 15 height 15
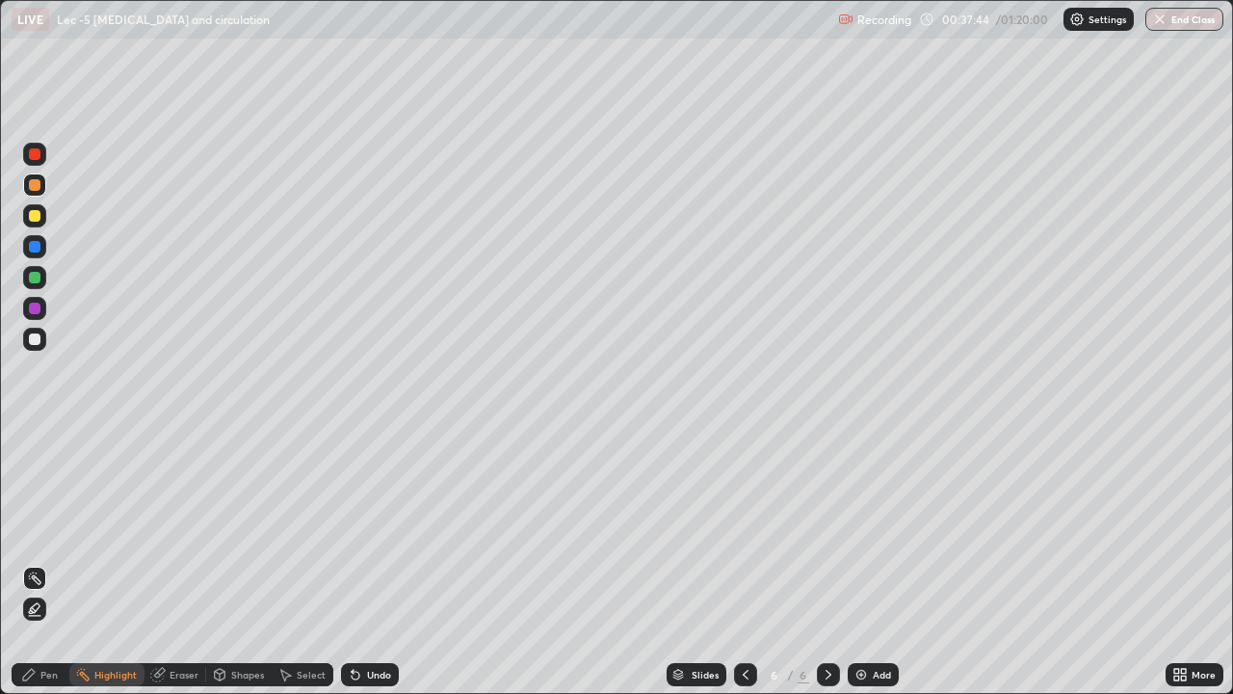
click at [37, 341] on div at bounding box center [35, 339] width 12 height 12
click at [46, 563] on div "Pen" at bounding box center [48, 675] width 17 height 10
click at [860, 563] on img at bounding box center [861, 674] width 15 height 15
click at [36, 216] on div at bounding box center [35, 216] width 12 height 12
click at [35, 504] on div at bounding box center [35, 501] width 12 height 12
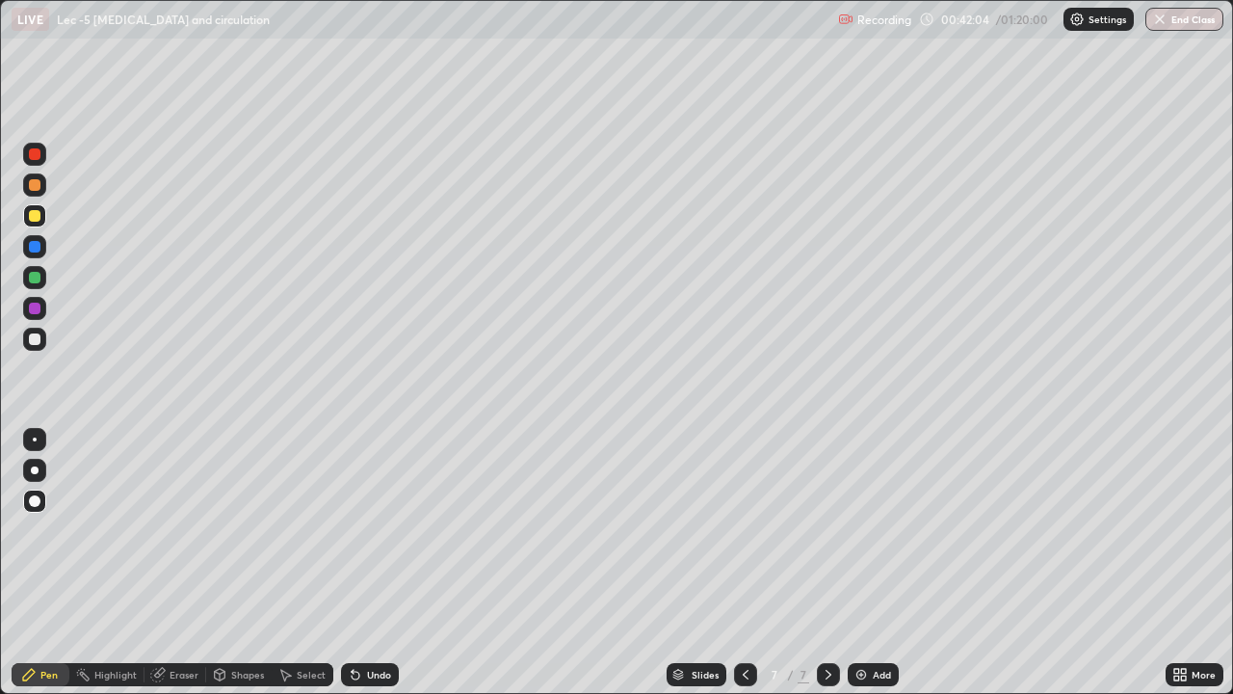
click at [356, 563] on icon at bounding box center [356, 676] width 8 height 8
click at [304, 563] on div "Select" at bounding box center [303, 674] width 62 height 23
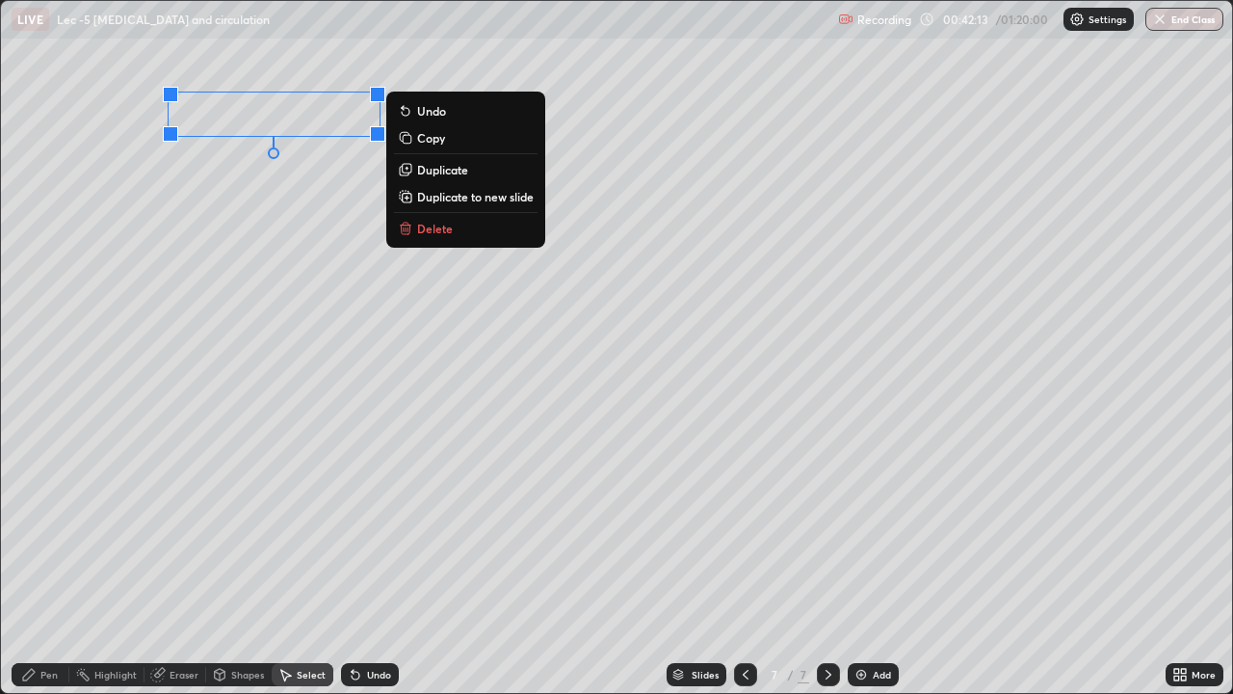
click at [156, 264] on div "0 ° Undo Copy Duplicate Duplicate to new slide Delete" at bounding box center [616, 347] width 1231 height 692
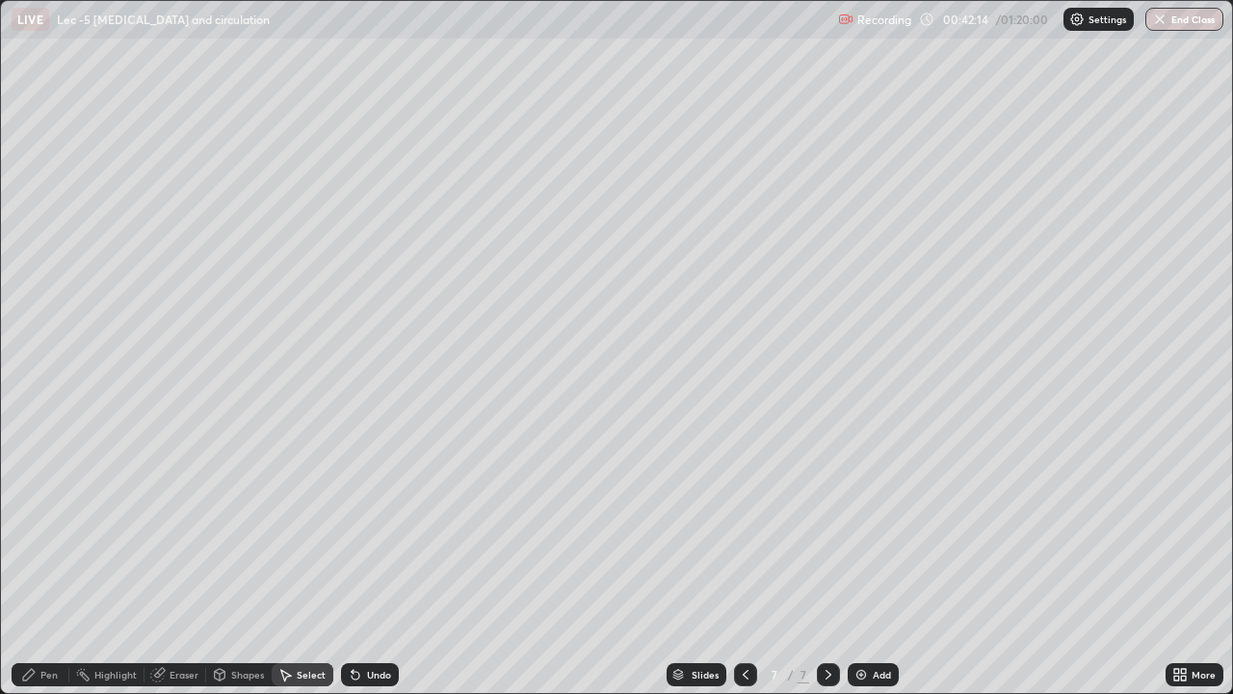
click at [46, 563] on div "Pen" at bounding box center [48, 675] width 17 height 10
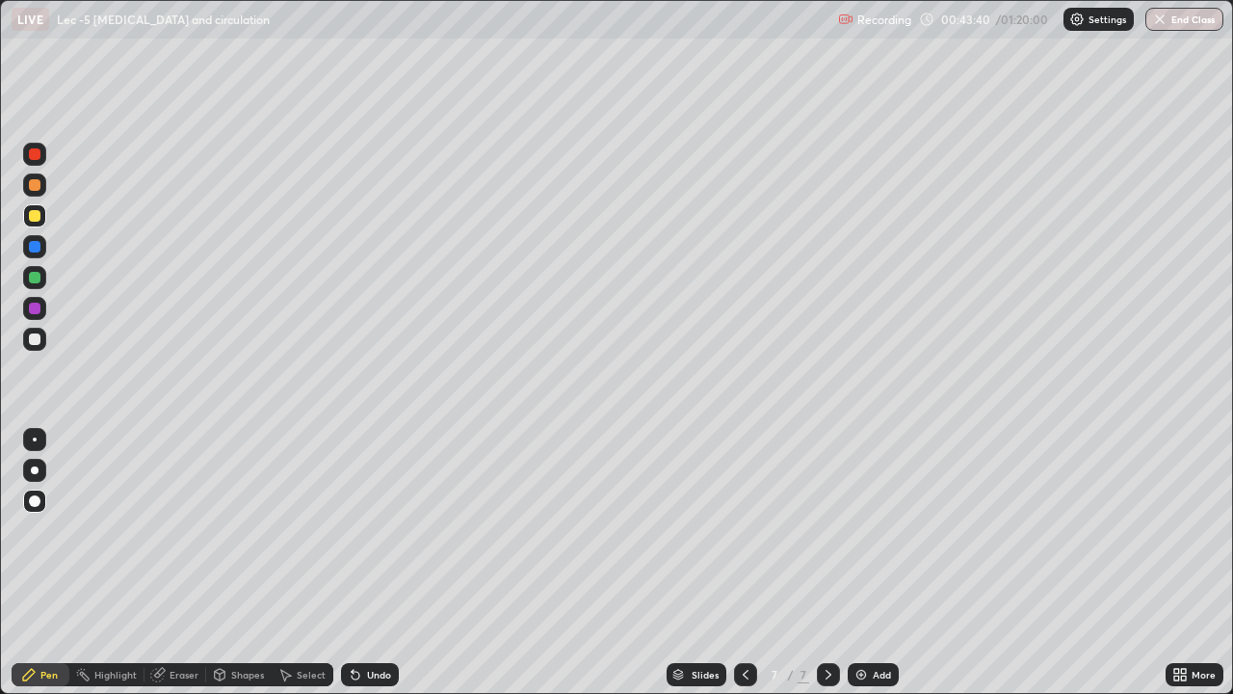
click at [35, 471] on div at bounding box center [35, 470] width 8 height 8
click at [353, 563] on icon at bounding box center [356, 676] width 8 height 8
click at [356, 563] on icon at bounding box center [356, 676] width 8 height 8
click at [357, 563] on icon at bounding box center [355, 674] width 15 height 15
click at [35, 340] on div at bounding box center [35, 339] width 12 height 12
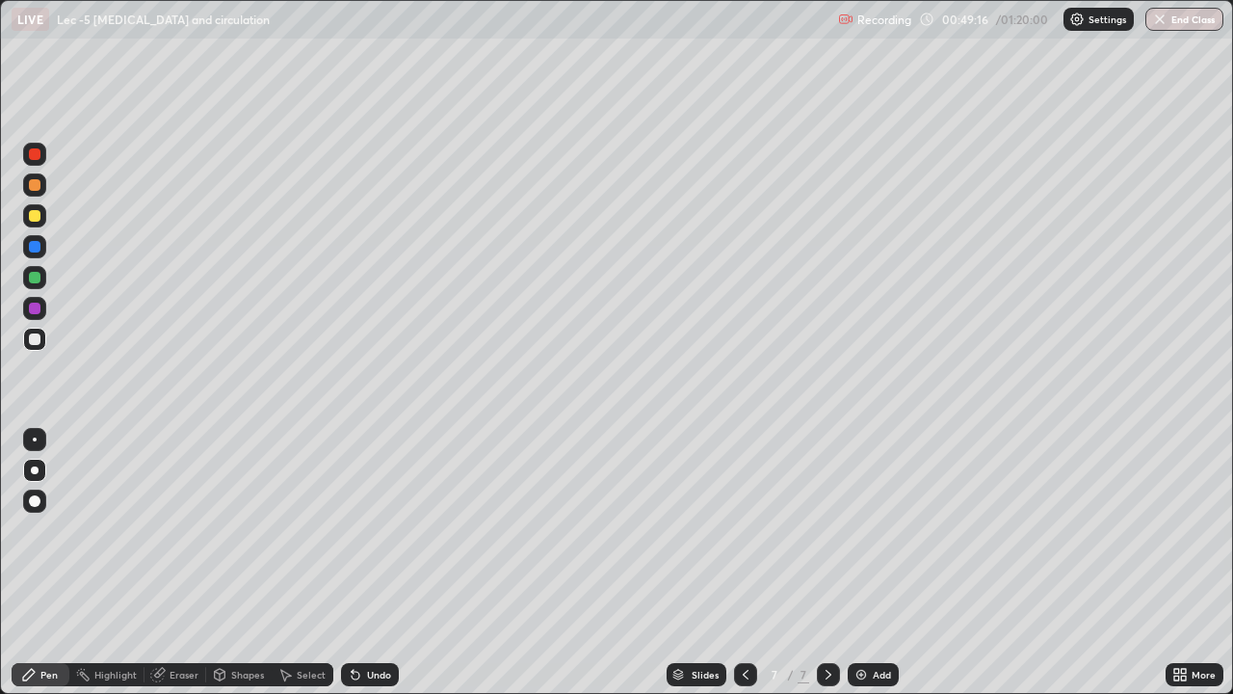
click at [0, 563] on div "Pen Highlight Eraser Shapes Select Undo Slides 7 / 7 Add More" at bounding box center [616, 674] width 1233 height 39
click at [367, 563] on div "Undo" at bounding box center [379, 675] width 24 height 10
click at [175, 563] on div "Eraser" at bounding box center [184, 675] width 29 height 10
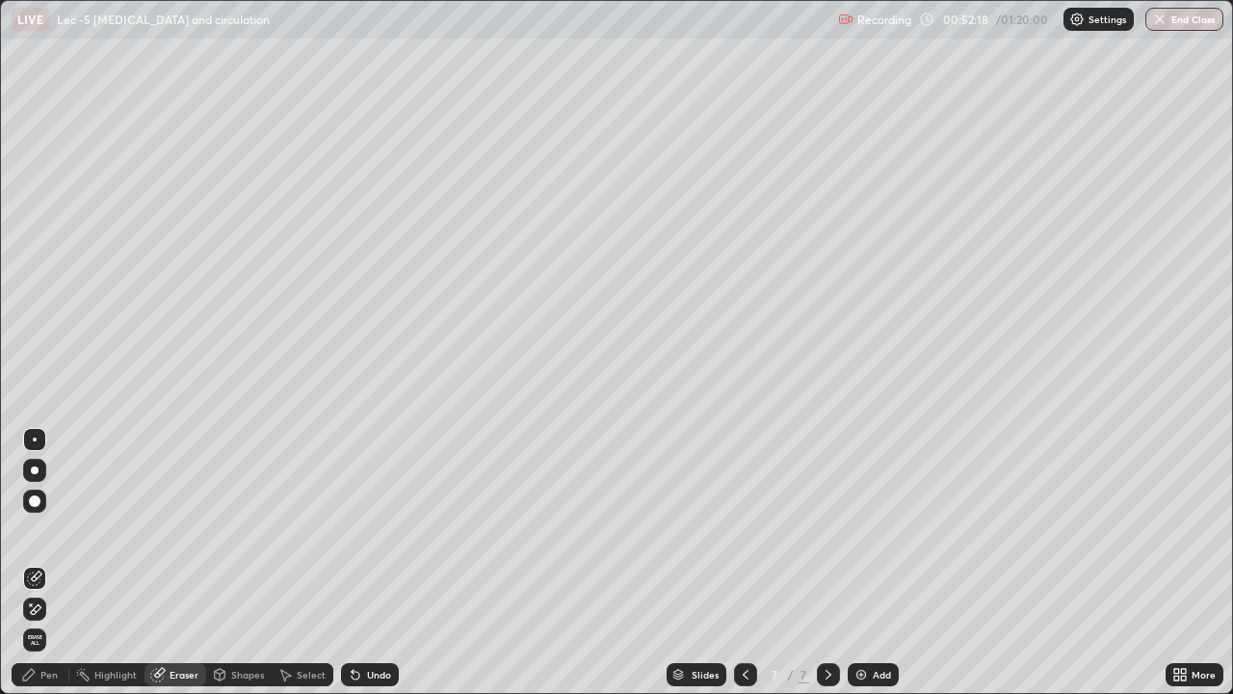
click at [49, 563] on div "Pen" at bounding box center [48, 675] width 17 height 10
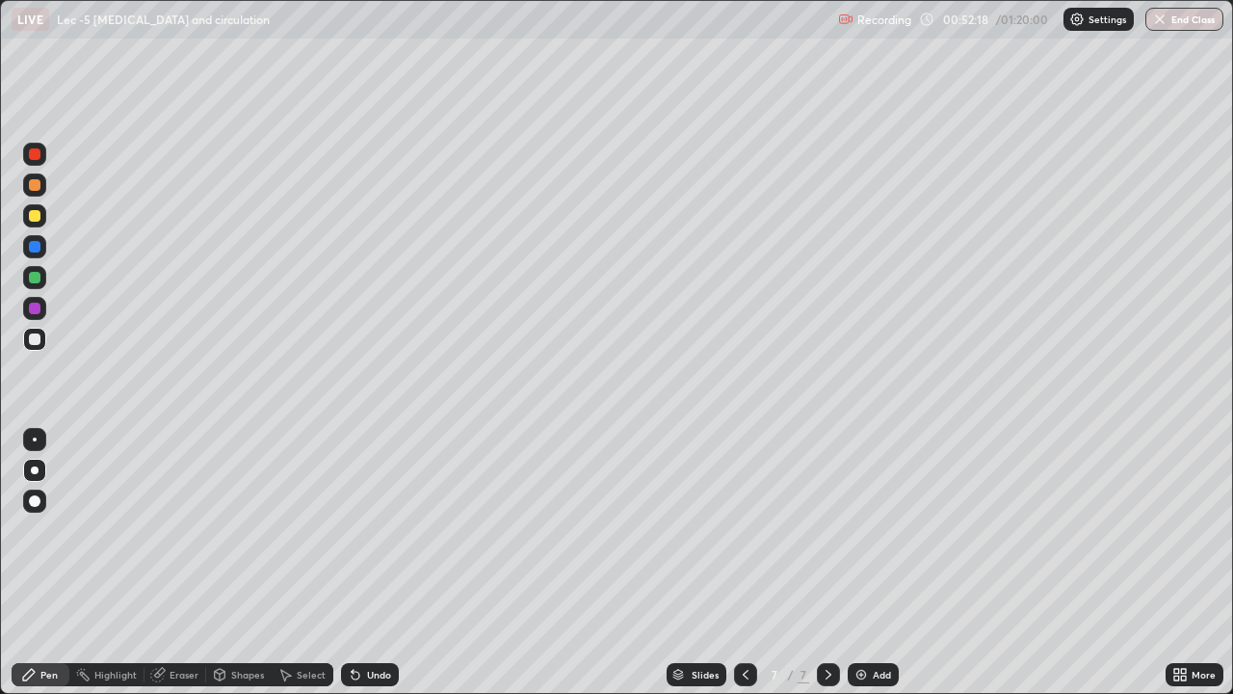
click at [37, 220] on div at bounding box center [35, 216] width 12 height 12
click at [855, 563] on img at bounding box center [861, 674] width 15 height 15
click at [37, 342] on div at bounding box center [35, 339] width 12 height 12
click at [35, 437] on div at bounding box center [35, 439] width 4 height 4
click at [177, 563] on div "Eraser" at bounding box center [184, 675] width 29 height 10
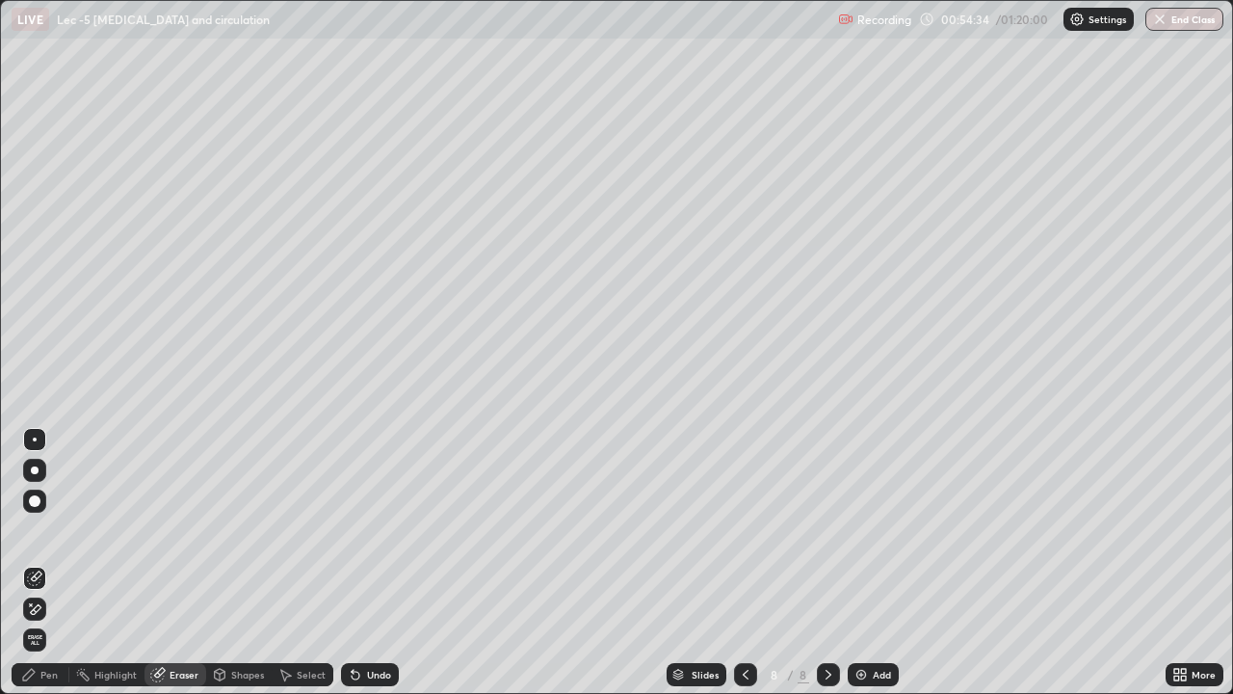
click at [51, 563] on div "Pen" at bounding box center [41, 674] width 58 height 23
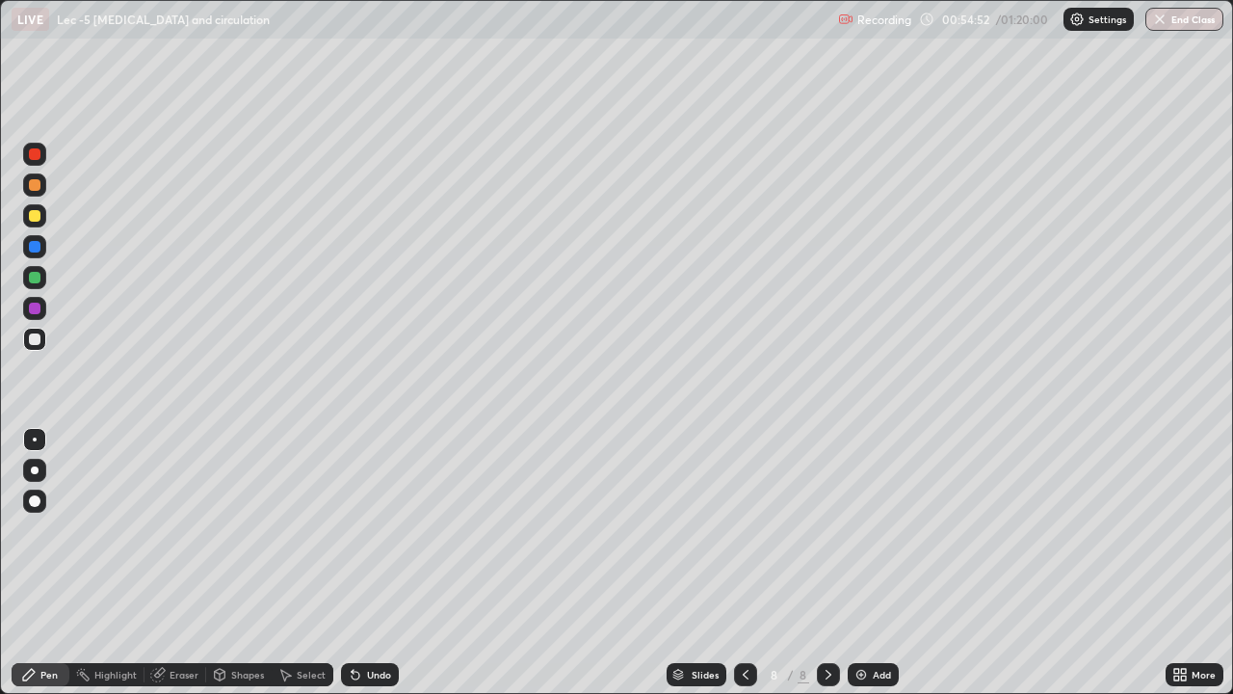
click at [38, 215] on div at bounding box center [35, 216] width 12 height 12
click at [34, 340] on div at bounding box center [35, 339] width 12 height 12
click at [32, 311] on div at bounding box center [35, 309] width 12 height 12
click at [744, 563] on icon at bounding box center [745, 674] width 15 height 15
click at [827, 563] on icon at bounding box center [828, 674] width 15 height 15
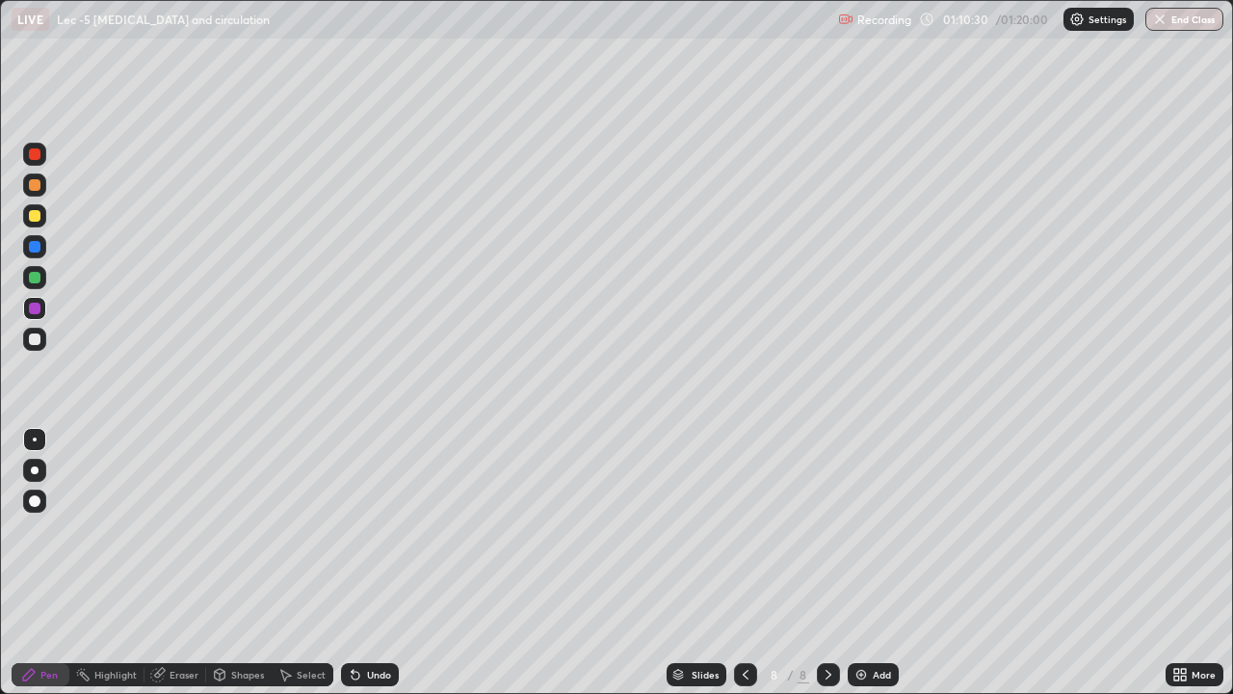
click at [744, 563] on icon at bounding box center [745, 674] width 15 height 15
click at [824, 563] on icon at bounding box center [828, 674] width 15 height 15
click at [0, 563] on div "Pen Highlight Eraser Shapes Select Undo Slides 8 / 8 Add More" at bounding box center [616, 674] width 1233 height 39
click at [738, 563] on icon at bounding box center [745, 674] width 15 height 15
click at [850, 563] on div "Add" at bounding box center [873, 674] width 51 height 23
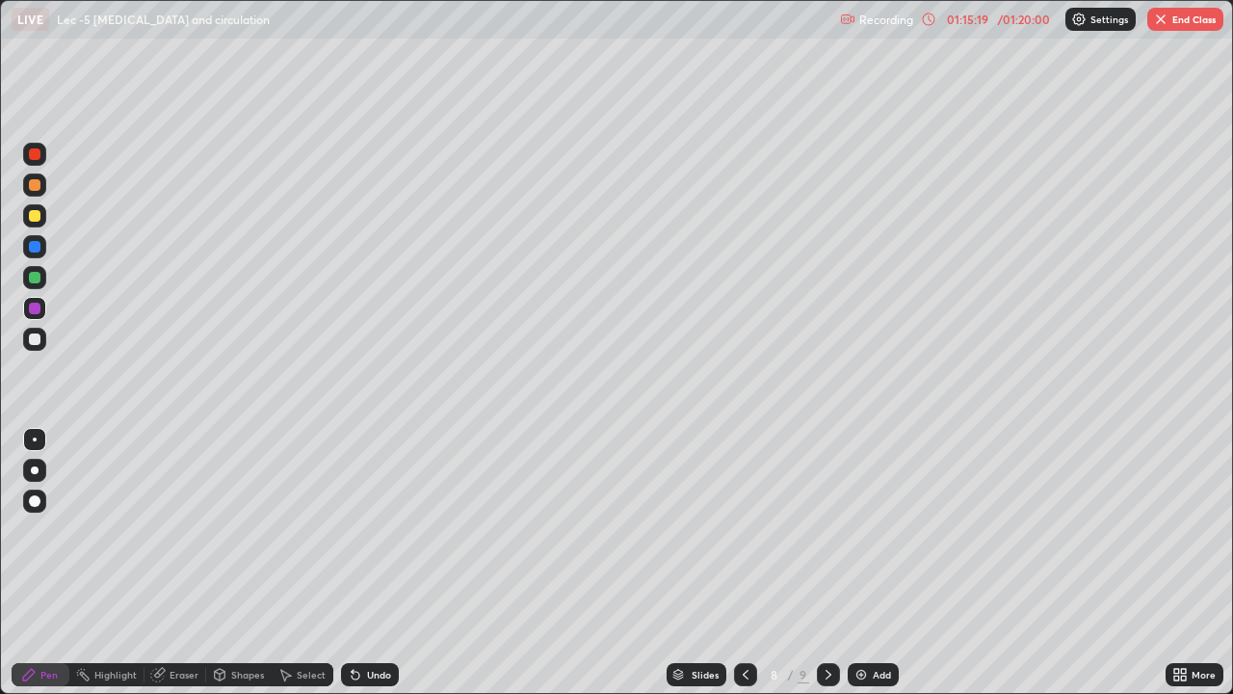
click at [747, 563] on icon at bounding box center [745, 674] width 15 height 15
click at [745, 563] on icon at bounding box center [746, 675] width 6 height 10
click at [827, 563] on icon at bounding box center [828, 674] width 15 height 15
click at [825, 563] on icon at bounding box center [828, 674] width 15 height 15
click at [827, 563] on icon at bounding box center [828, 674] width 15 height 15
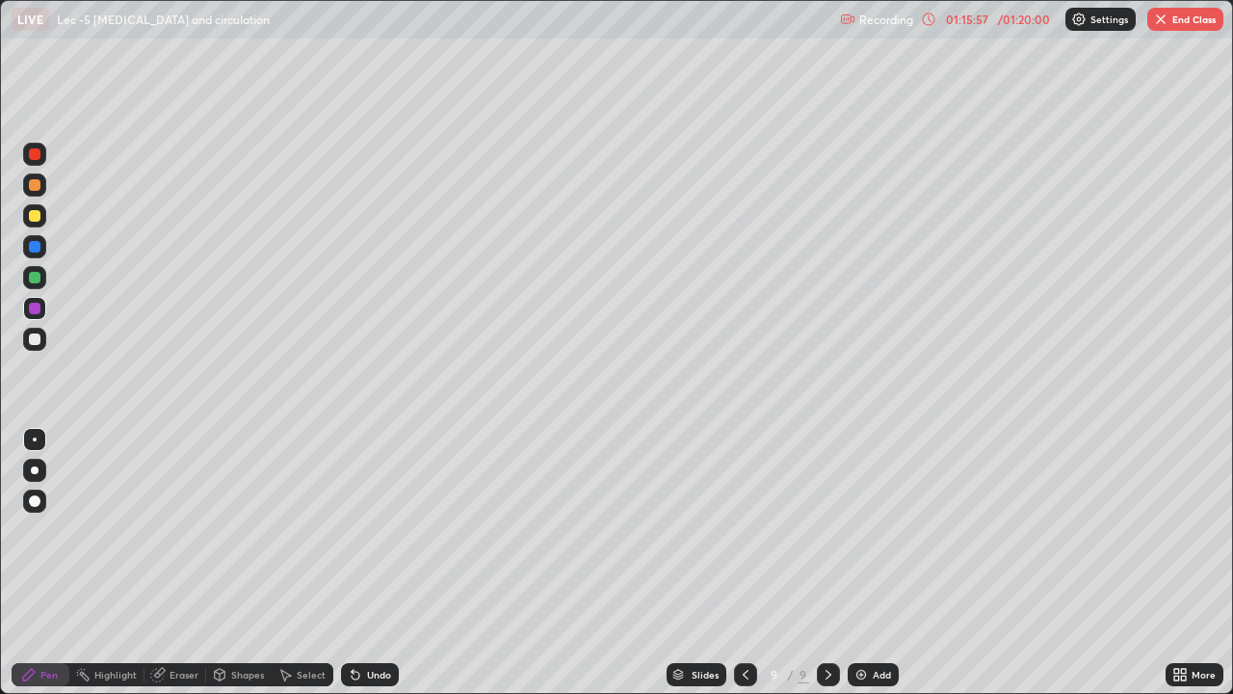
click at [734, 563] on div at bounding box center [745, 674] width 23 height 39
click at [743, 563] on icon at bounding box center [745, 674] width 15 height 15
click at [734, 563] on div at bounding box center [745, 674] width 23 height 23
click at [827, 563] on icon at bounding box center [828, 674] width 15 height 15
click at [1175, 563] on icon at bounding box center [1177, 677] width 5 height 5
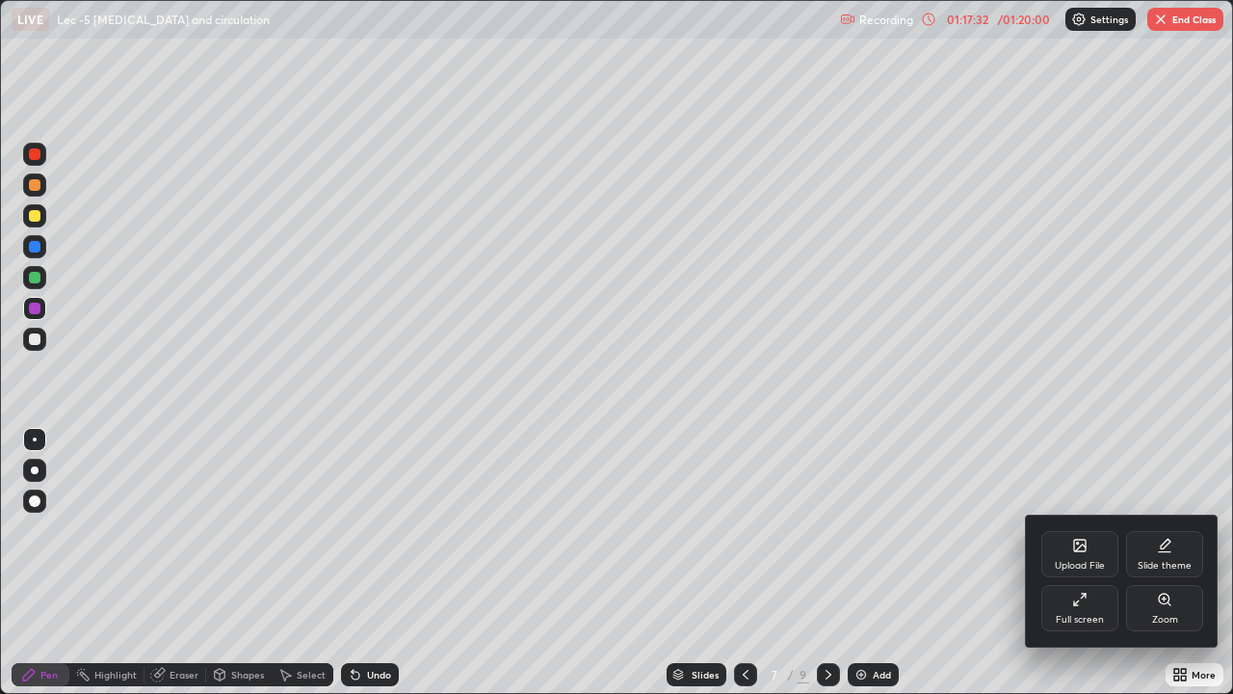
click at [1072, 563] on div "Full screen" at bounding box center [1080, 620] width 48 height 10
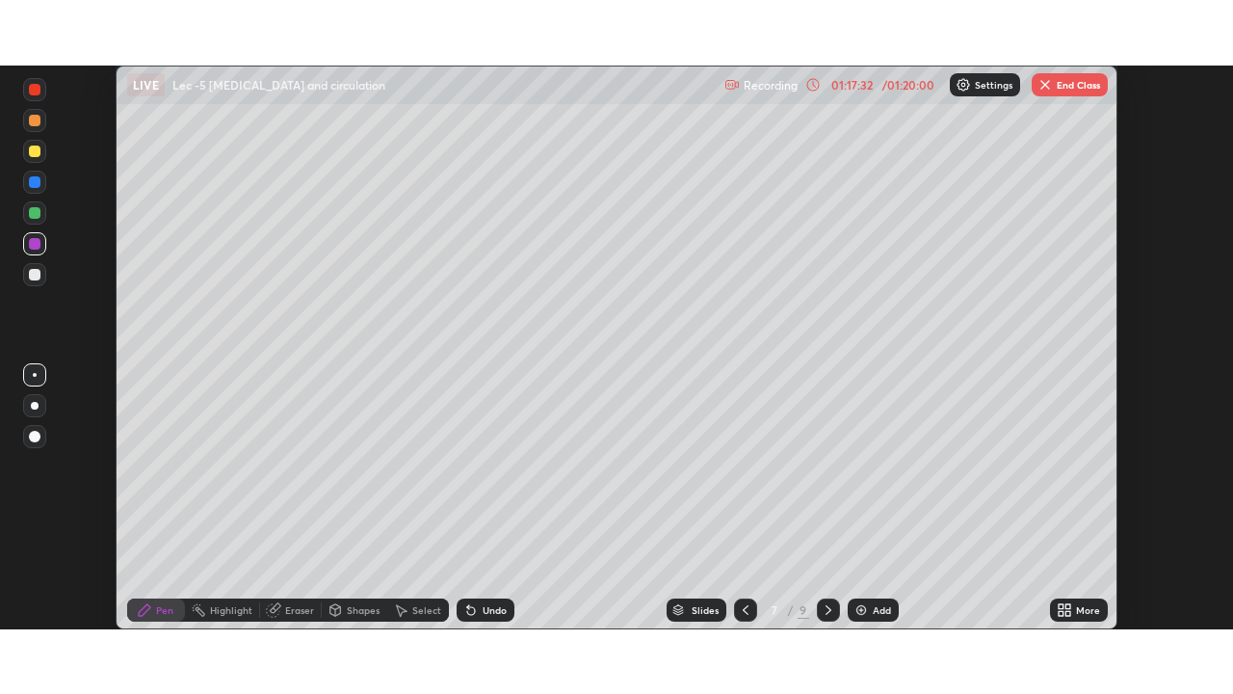
scroll to position [95795, 95126]
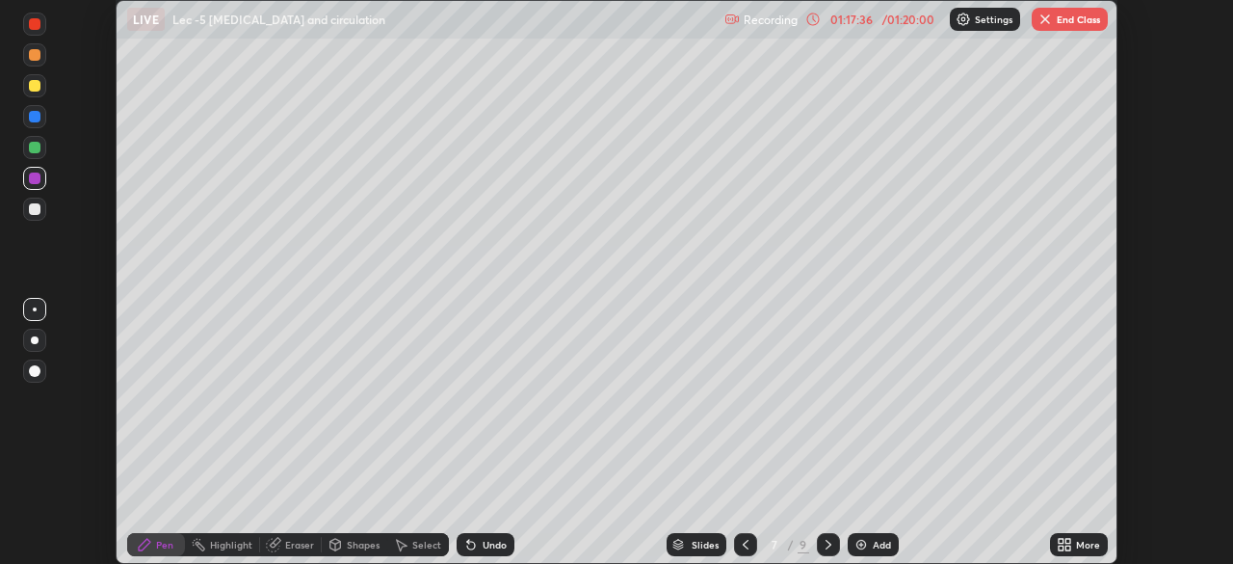
click at [1061, 547] on icon at bounding box center [1061, 547] width 5 height 5
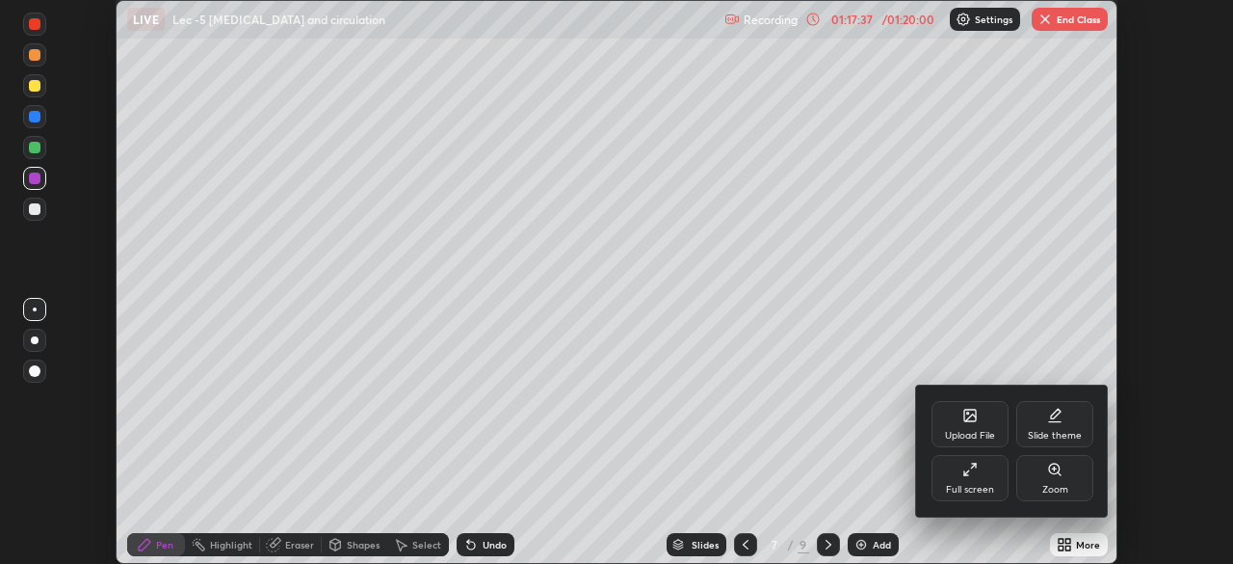
click at [987, 486] on div "Full screen" at bounding box center [970, 490] width 48 height 10
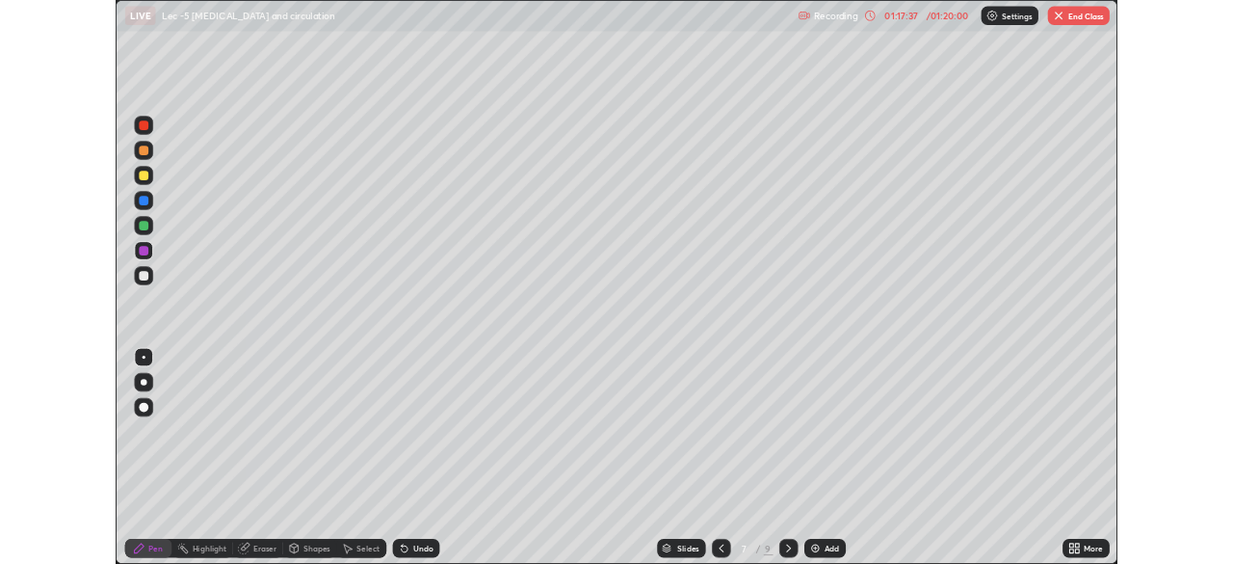
scroll to position [694, 1233]
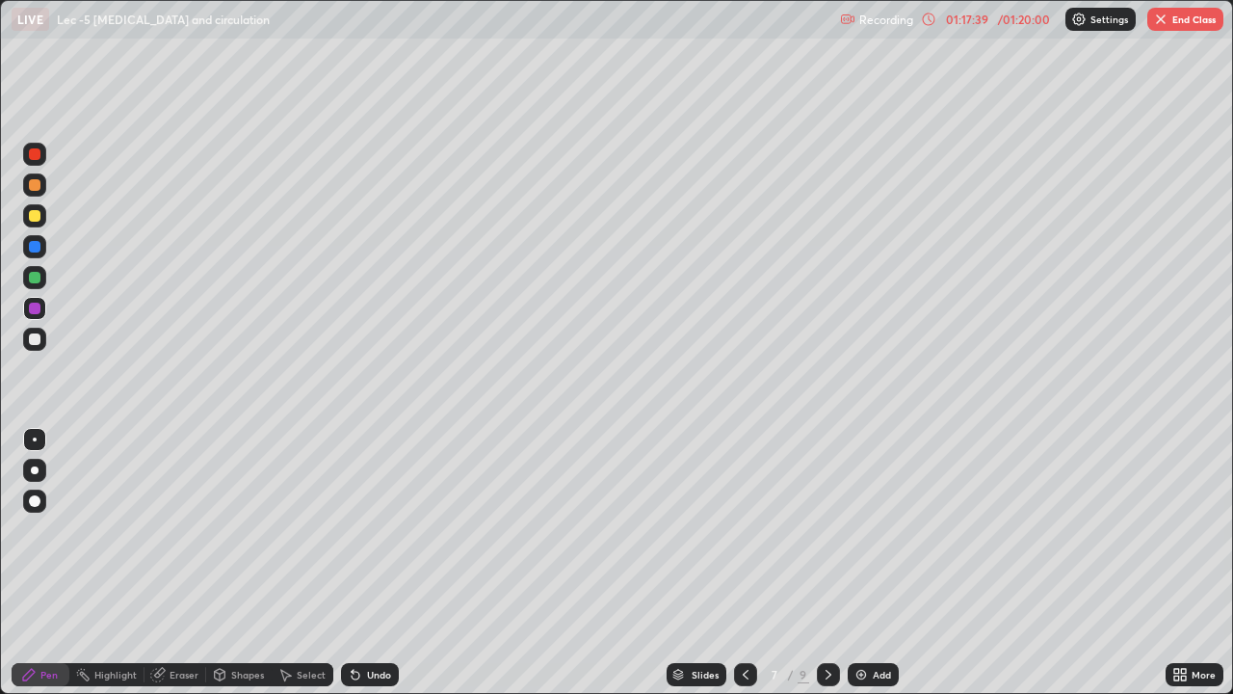
click at [827, 563] on icon at bounding box center [828, 674] width 15 height 15
click at [850, 563] on div "Add" at bounding box center [873, 674] width 51 height 23
click at [34, 224] on div at bounding box center [34, 215] width 23 height 23
click at [29, 499] on div at bounding box center [35, 501] width 12 height 12
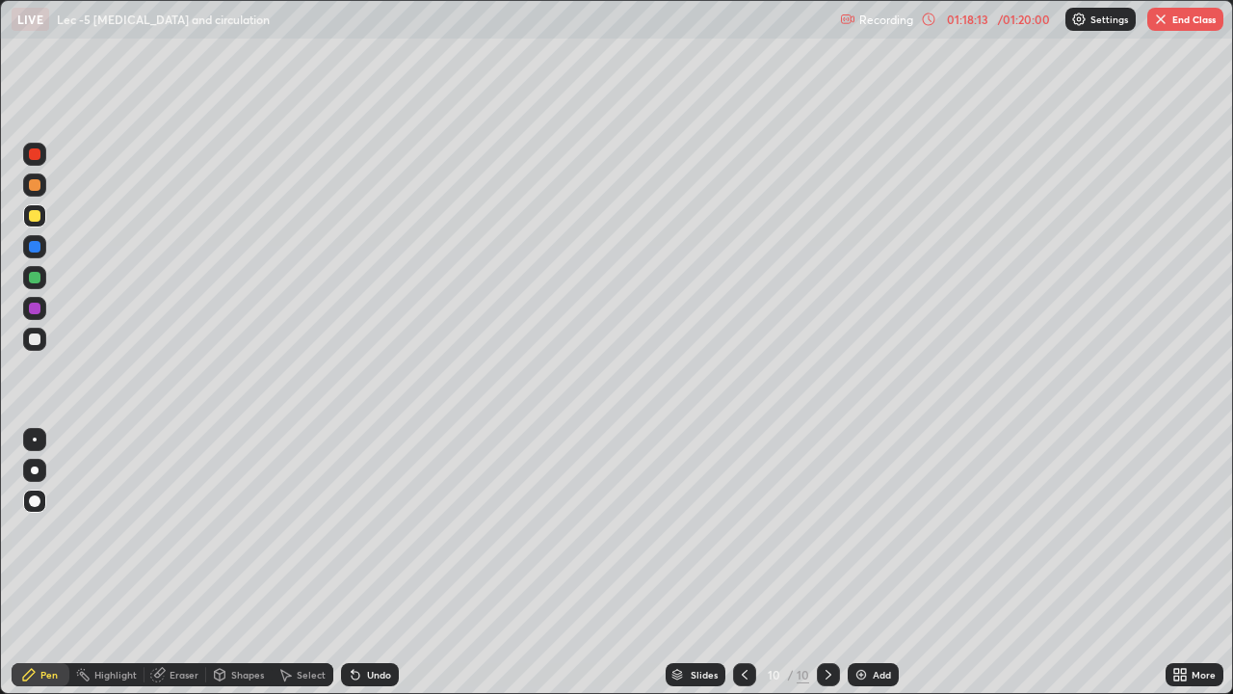
click at [313, 563] on div "Select" at bounding box center [311, 675] width 29 height 10
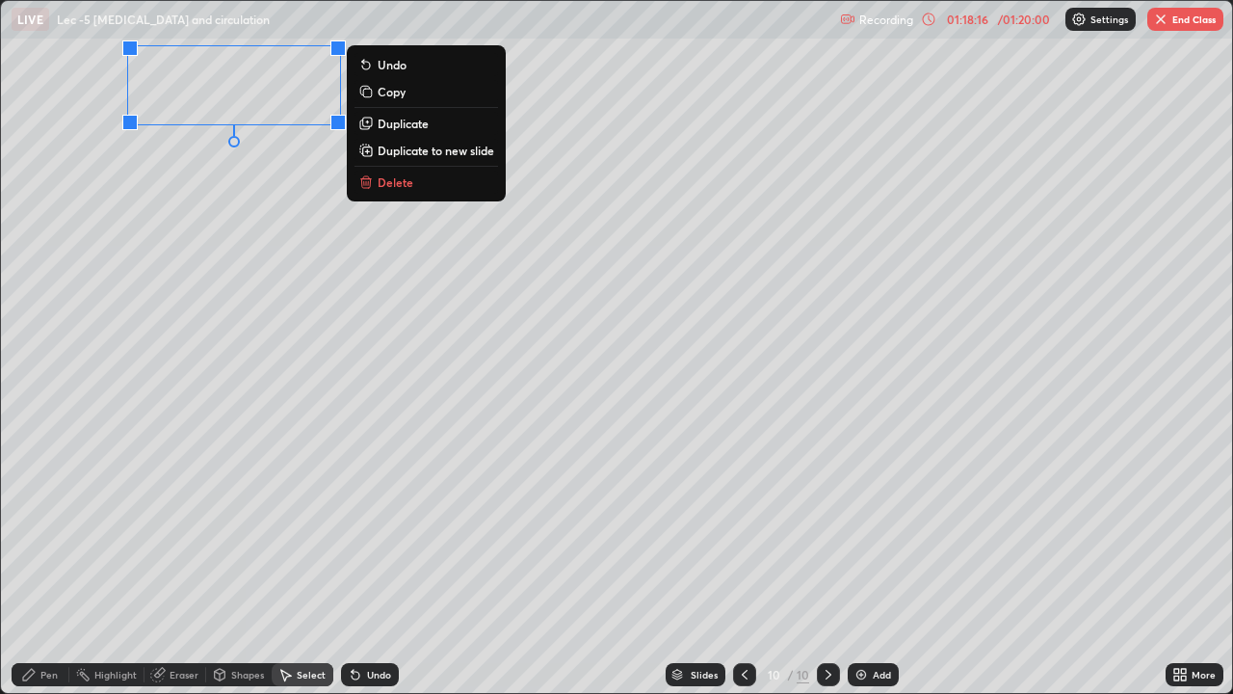
click at [175, 194] on div "0 ° Undo Copy Duplicate Duplicate to new slide Delete" at bounding box center [616, 347] width 1231 height 692
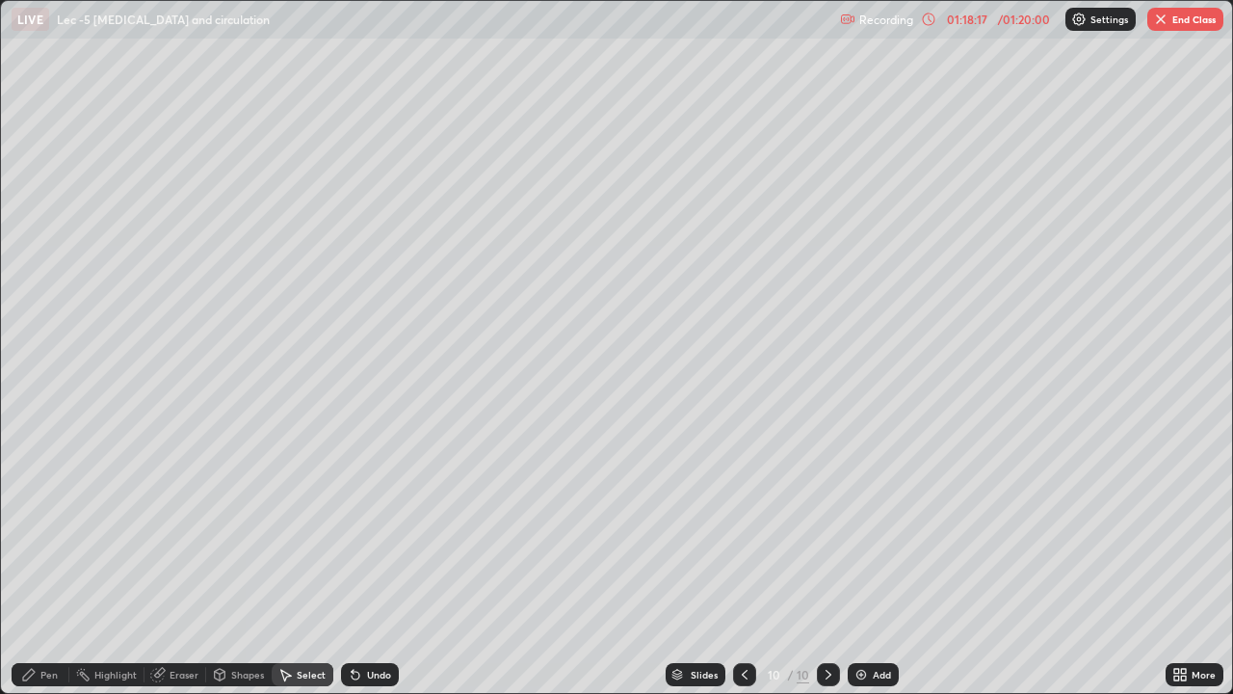
click at [47, 563] on div "Pen" at bounding box center [48, 675] width 17 height 10
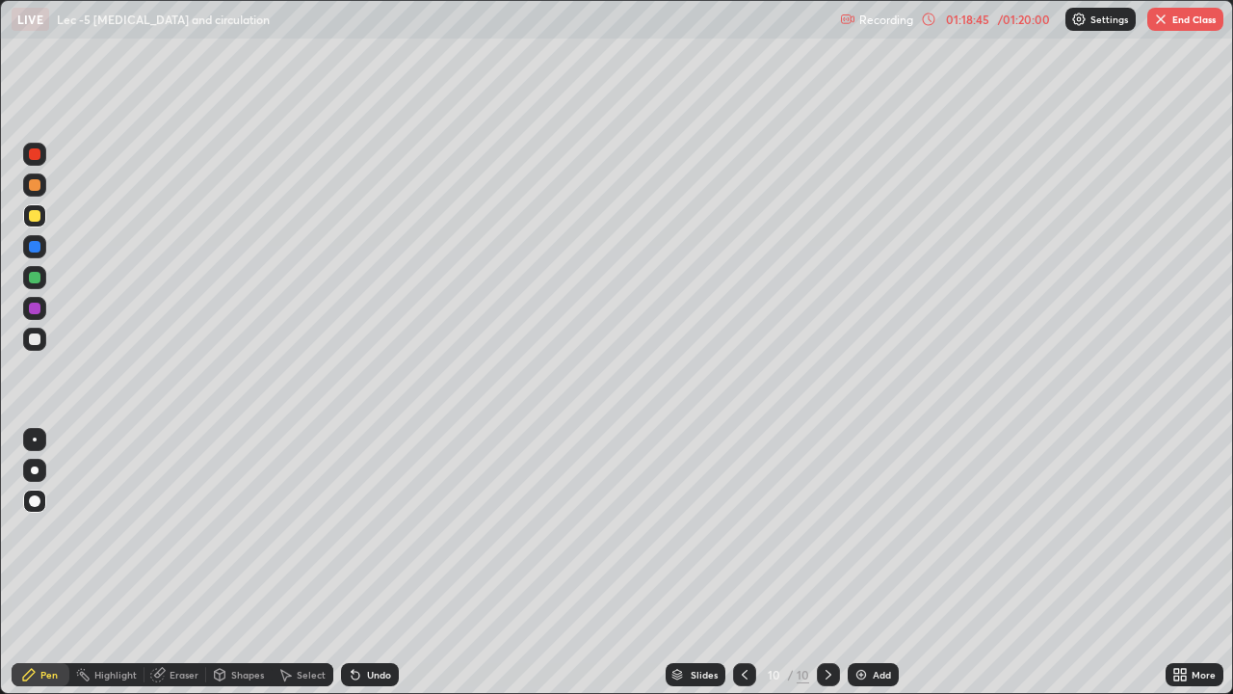
click at [1182, 563] on icon at bounding box center [1180, 674] width 15 height 15
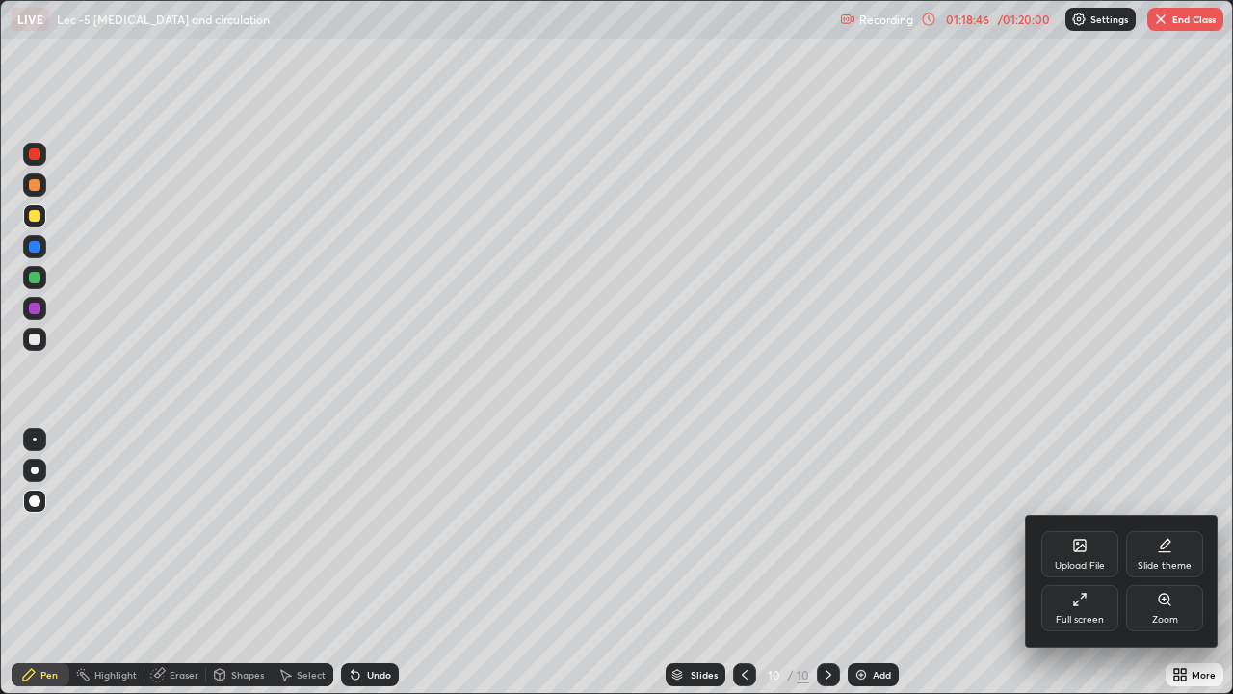
click at [1079, 563] on div "Full screen" at bounding box center [1080, 620] width 48 height 10
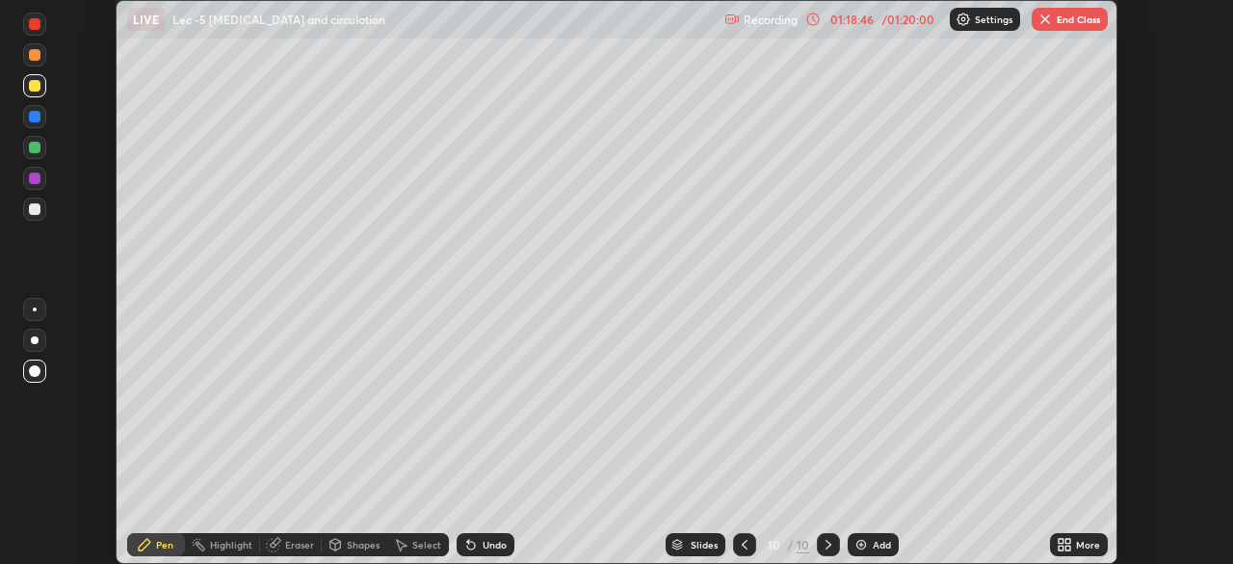
scroll to position [95795, 95126]
click at [1056, 22] on button "End Class" at bounding box center [1070, 19] width 76 height 23
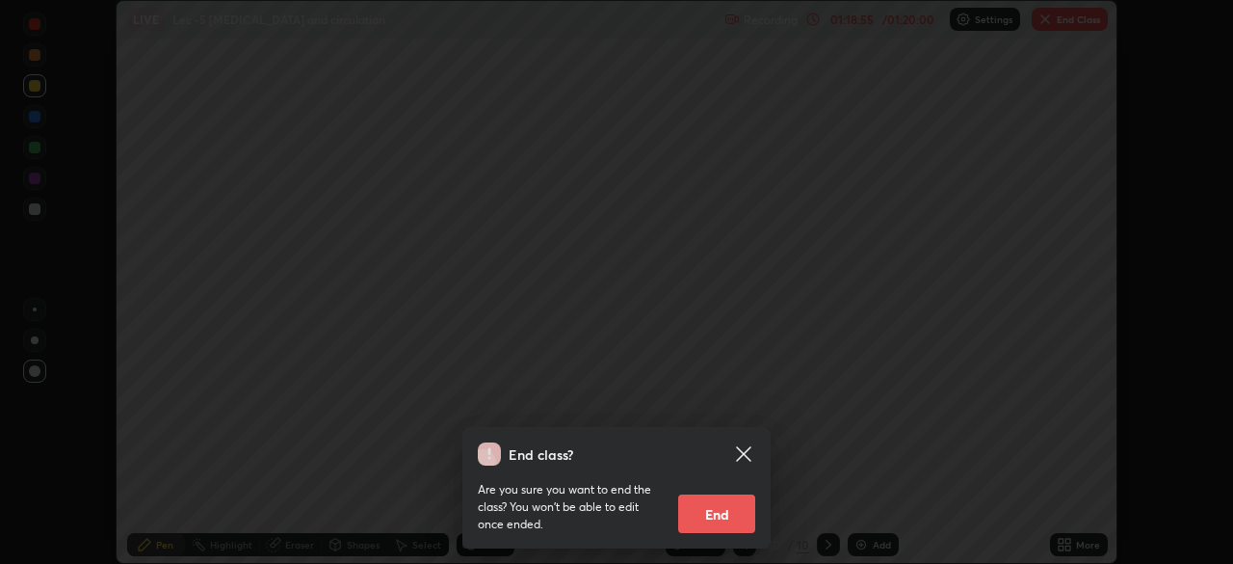
click at [728, 513] on button "End" at bounding box center [716, 513] width 77 height 39
